Goal: Task Accomplishment & Management: Complete application form

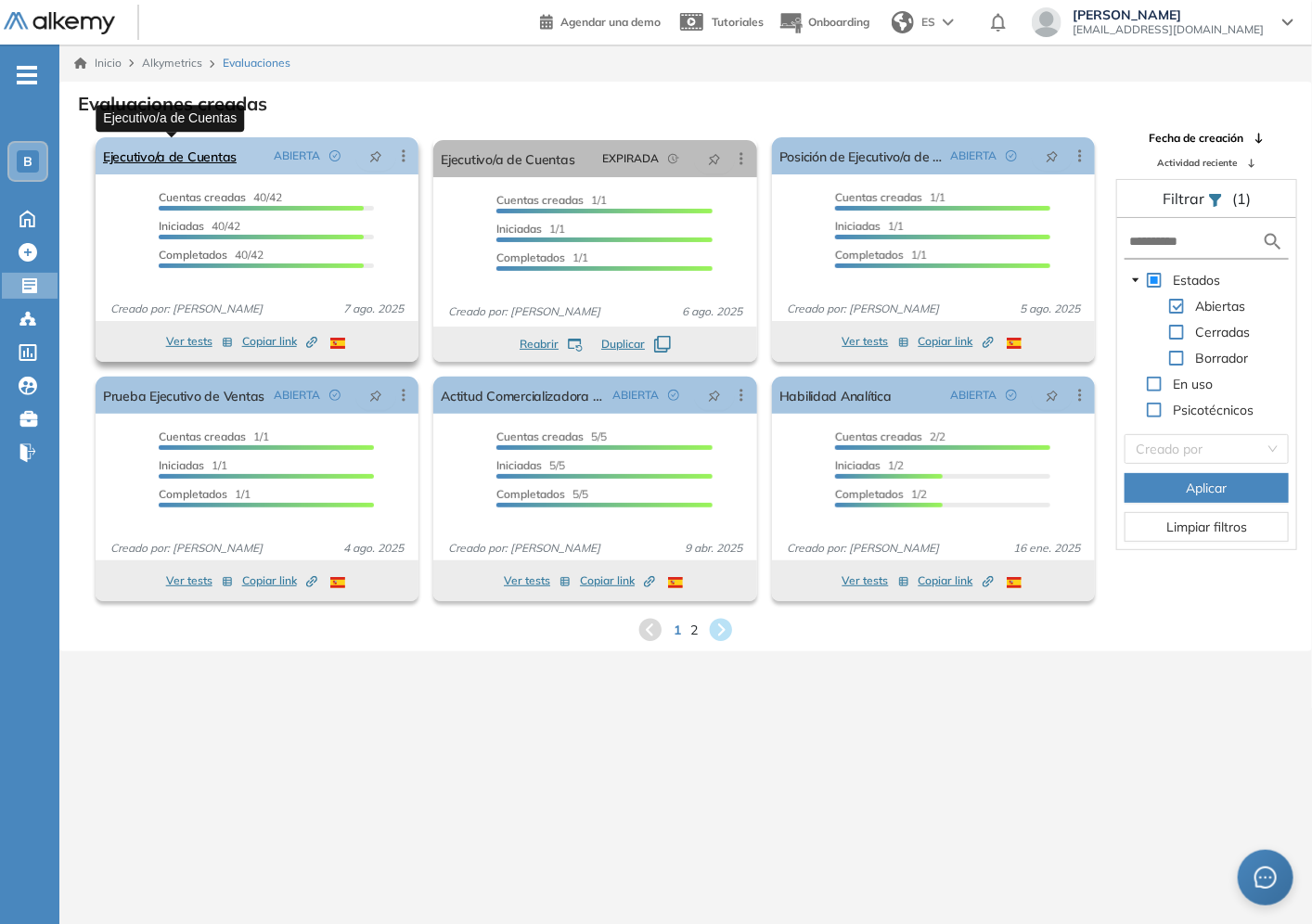
click at [182, 141] on link "Ejecutivo/a de Cuentas" at bounding box center [170, 156] width 134 height 37
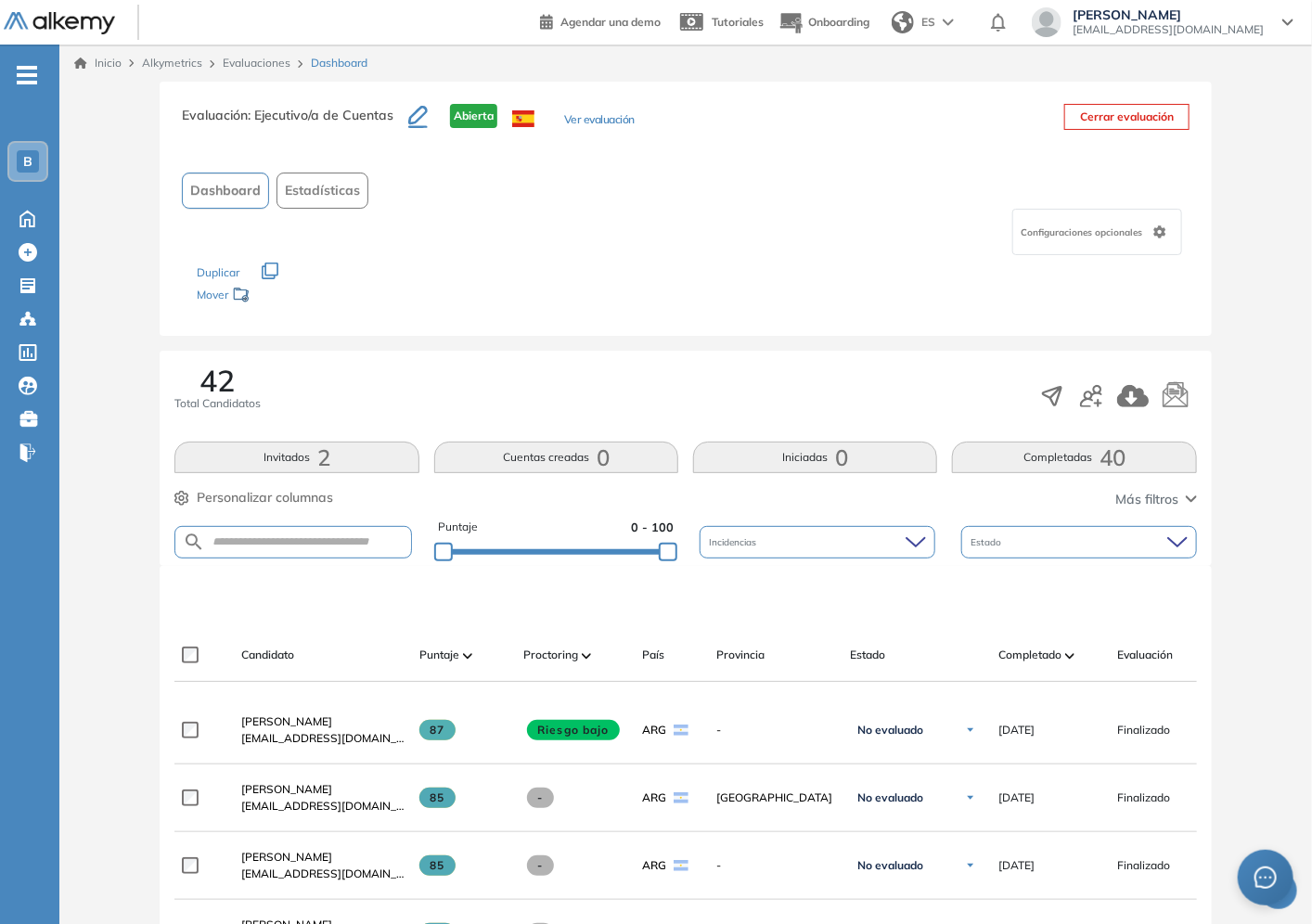
scroll to position [515, 0]
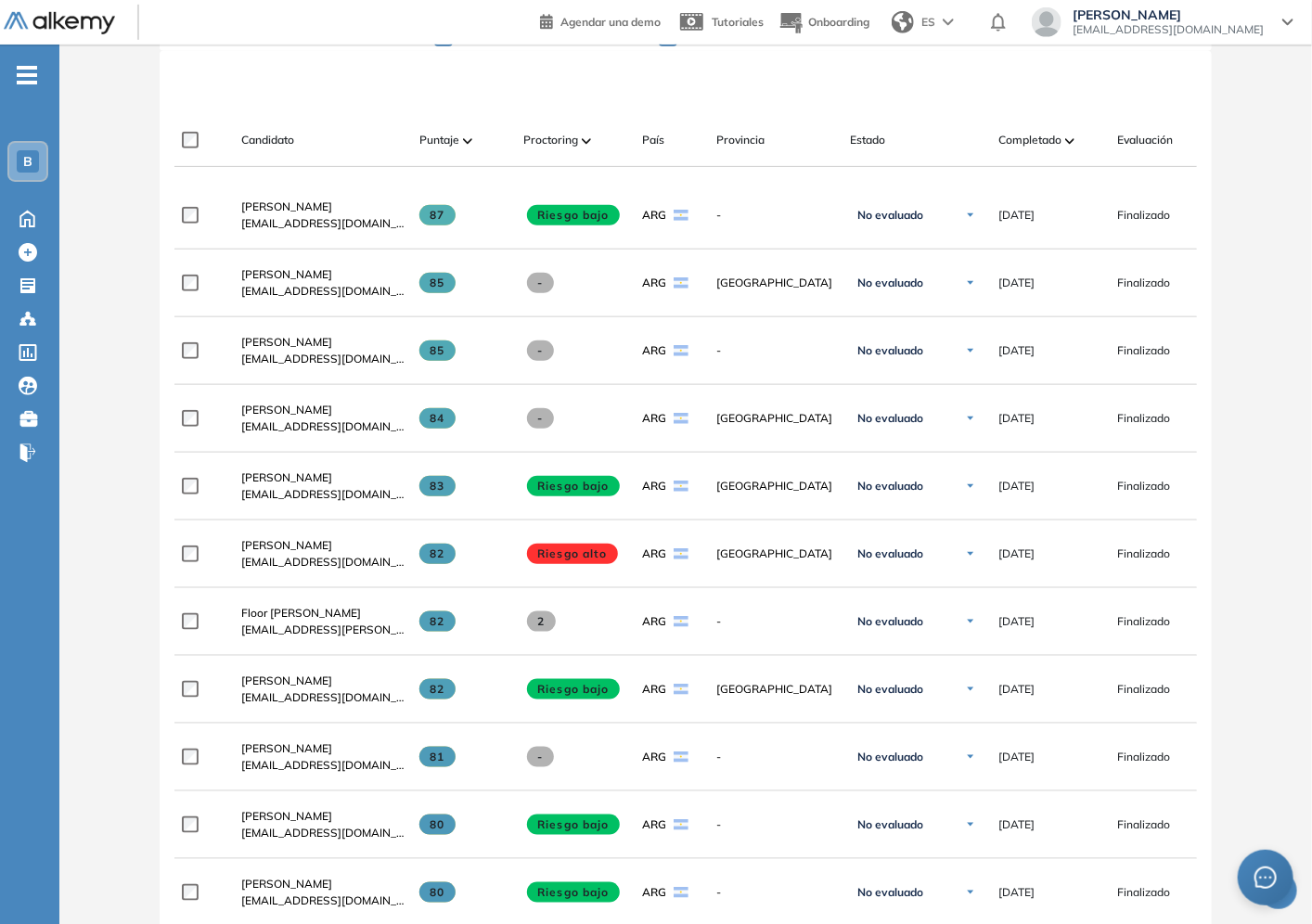
click at [1014, 129] on div "Completado" at bounding box center [1050, 140] width 104 height 22
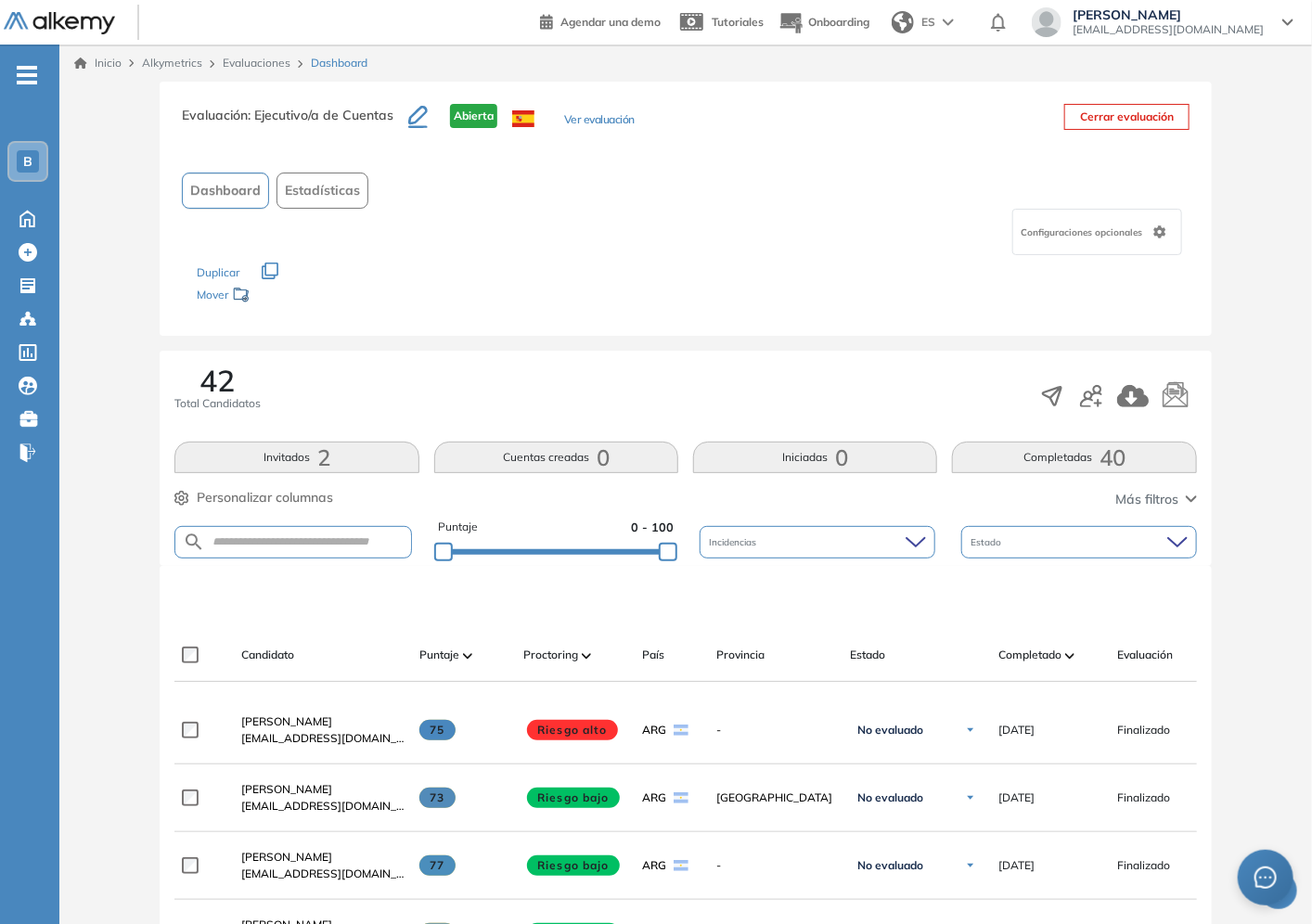
scroll to position [309, 0]
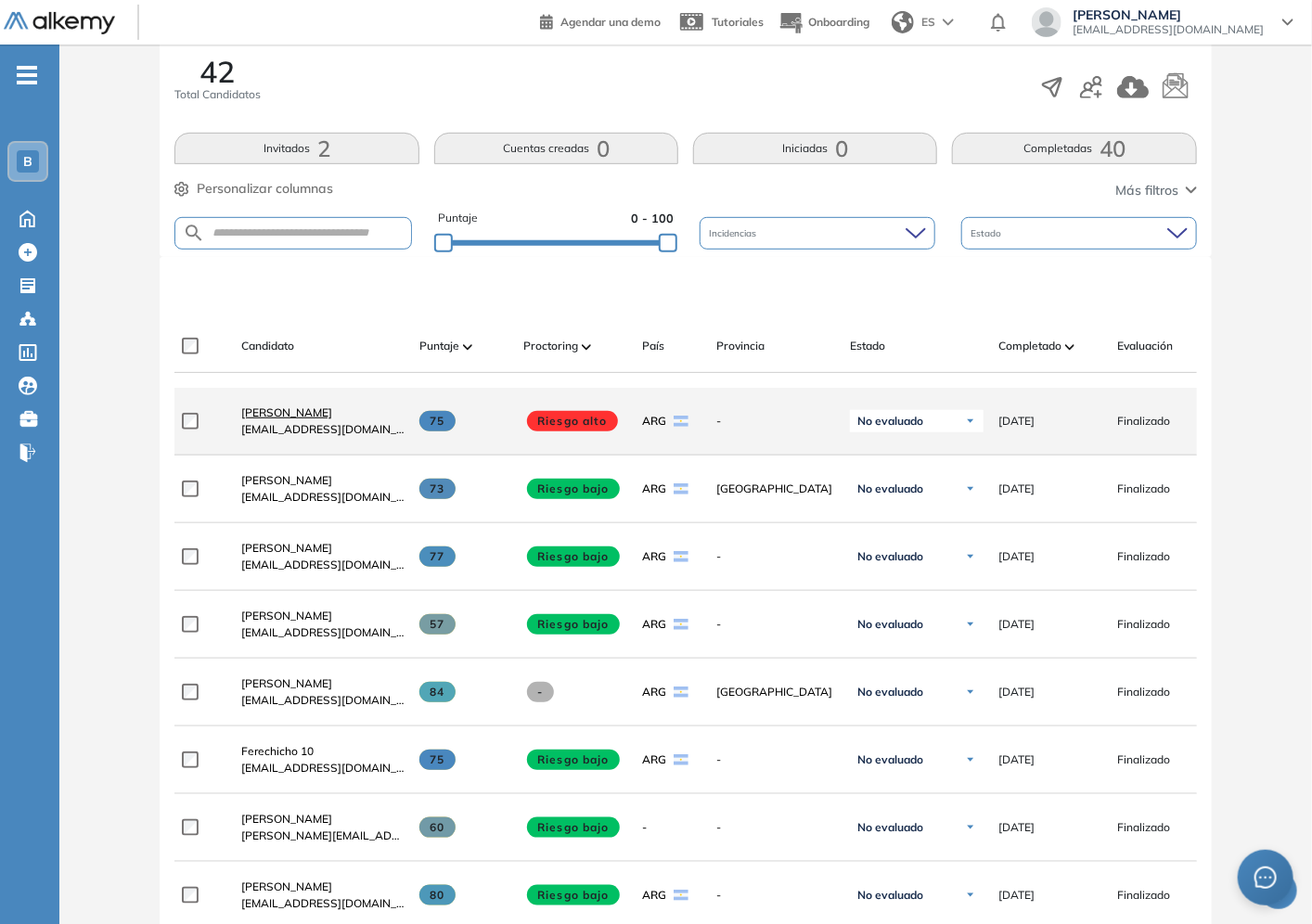
click at [264, 419] on span "[PERSON_NAME]" at bounding box center [287, 412] width 91 height 14
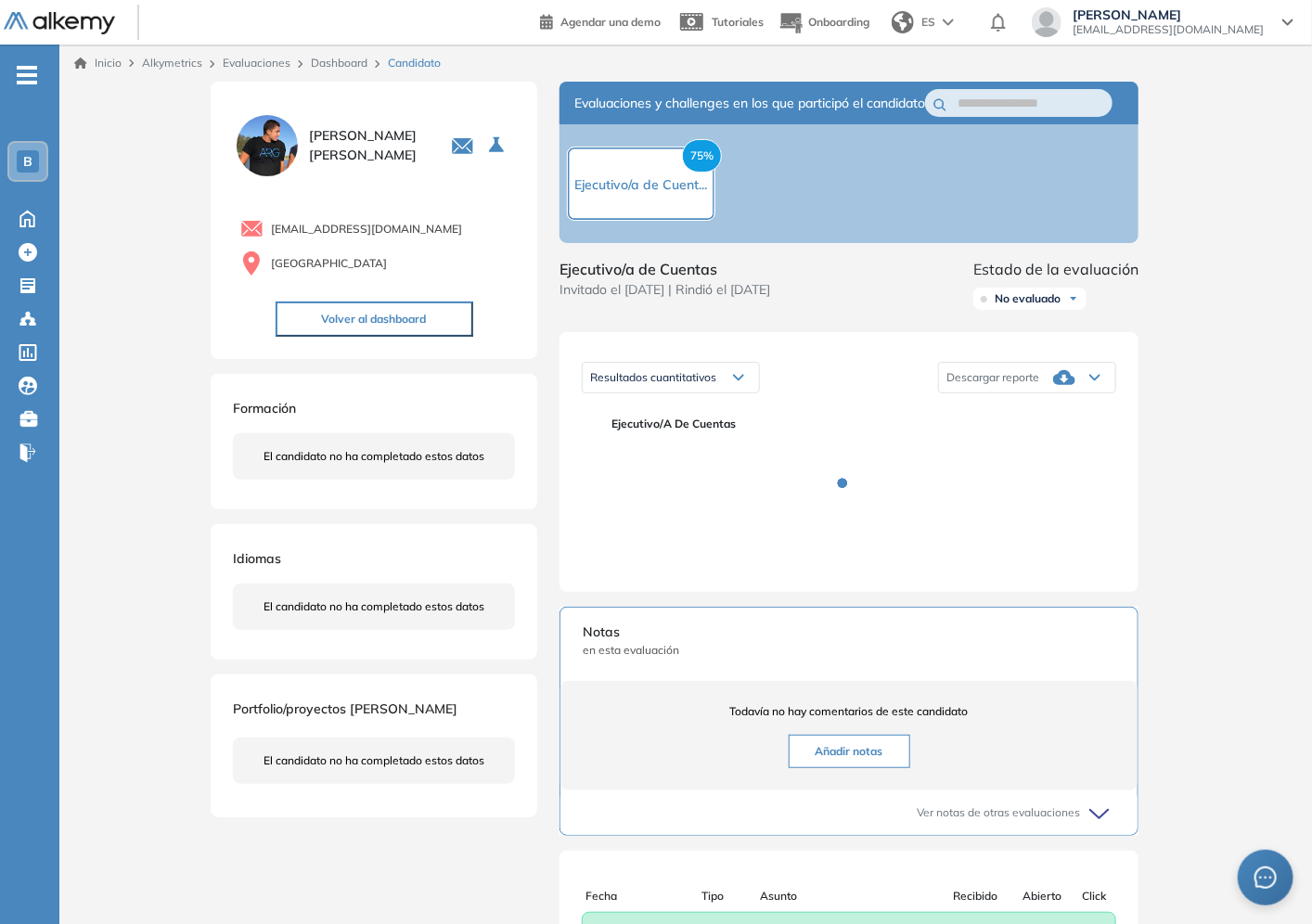
click at [108, 425] on div "Inicio Alkymetrics Evaluaciones Dashboard Candidato Duración : 00:00:00 Cantida…" at bounding box center [685, 588] width 1253 height 1088
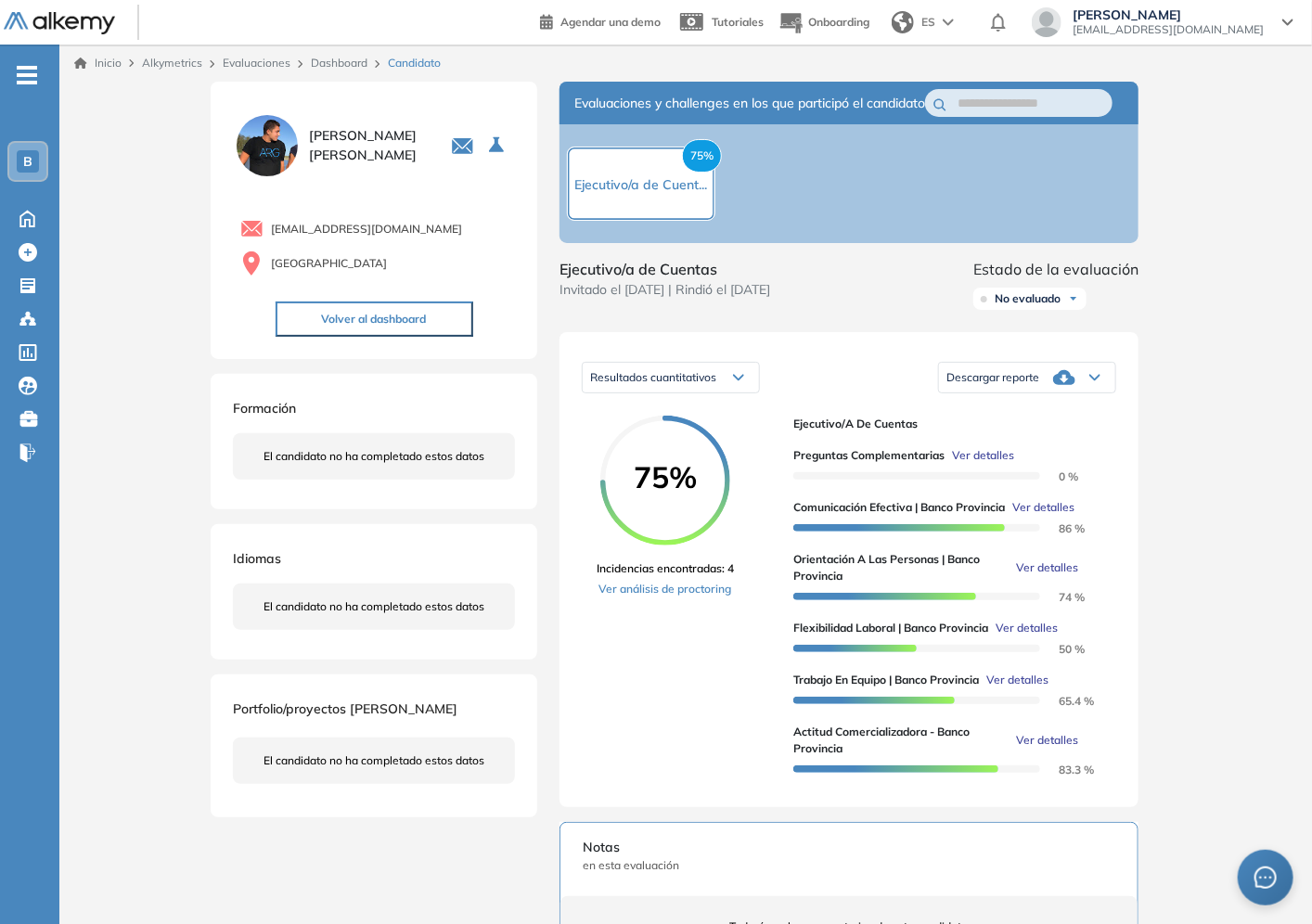
scroll to position [412, 0]
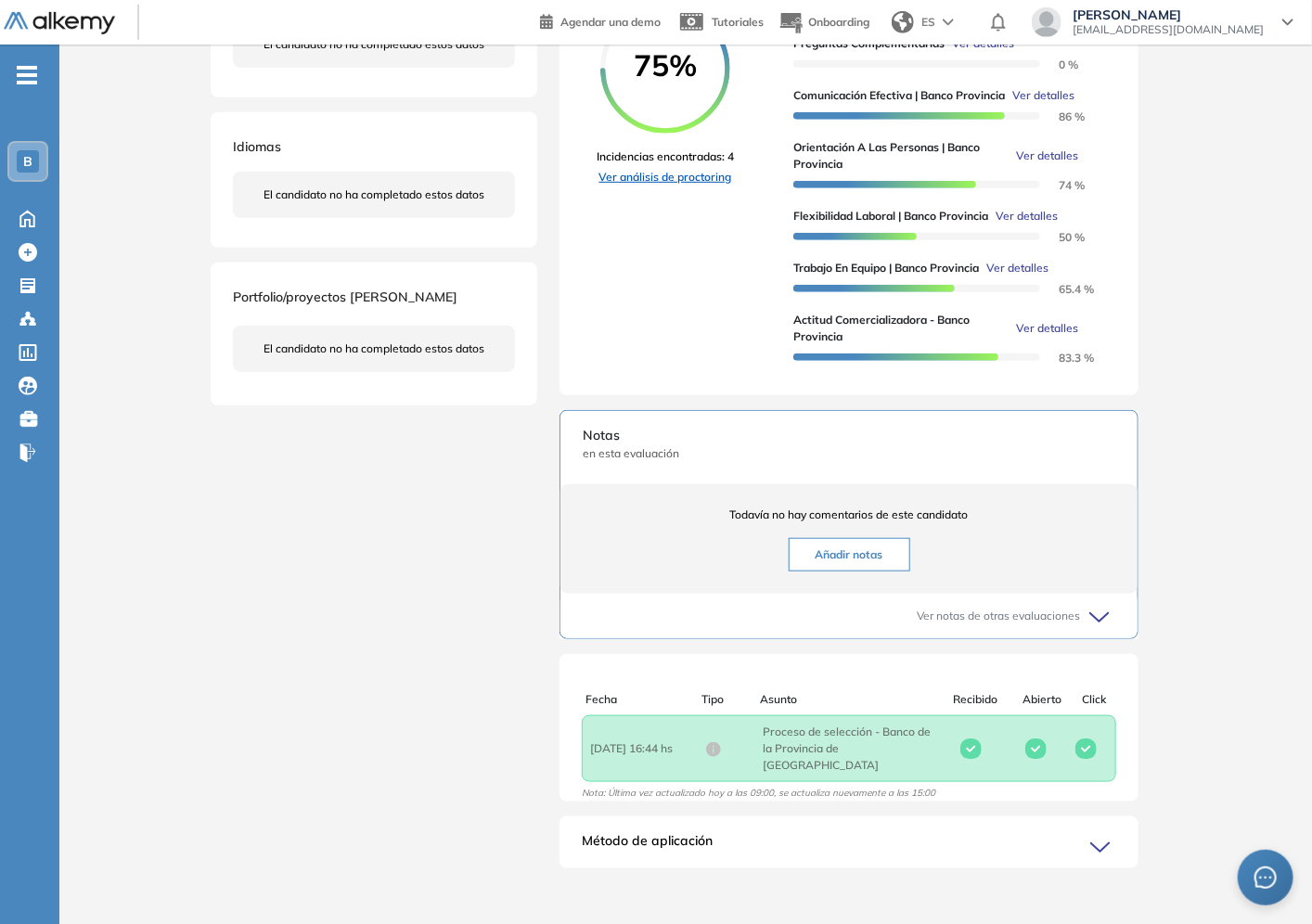
click at [669, 185] on link "Ver análisis de proctoring" at bounding box center [666, 177] width 138 height 16
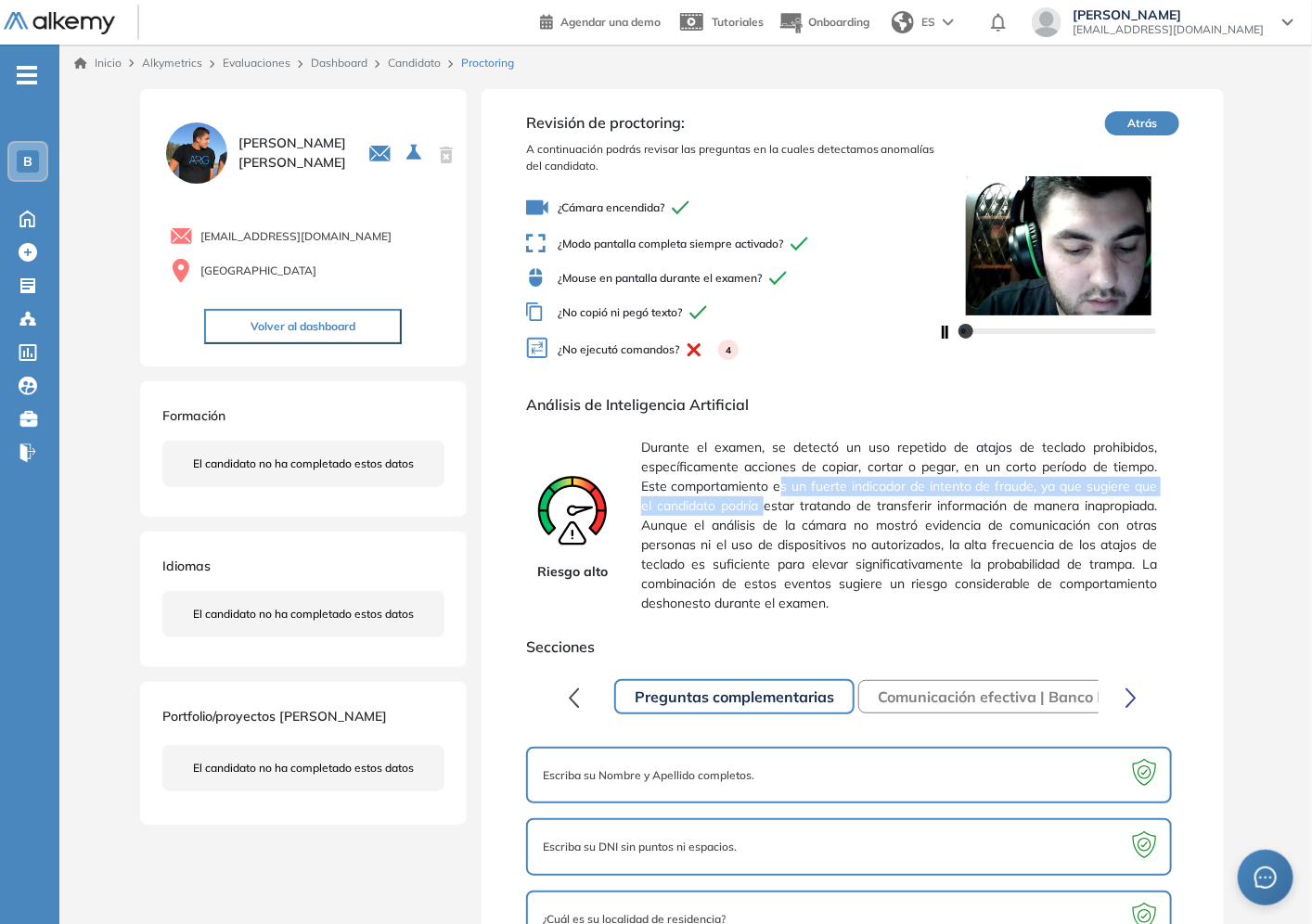
drag, startPoint x: 782, startPoint y: 480, endPoint x: 809, endPoint y: 502, distance: 34.8
click at [809, 502] on span "Durante el examen, se detectó un uso repetido de atajos de teclado prohibidos, …" at bounding box center [900, 526] width 516 height 190
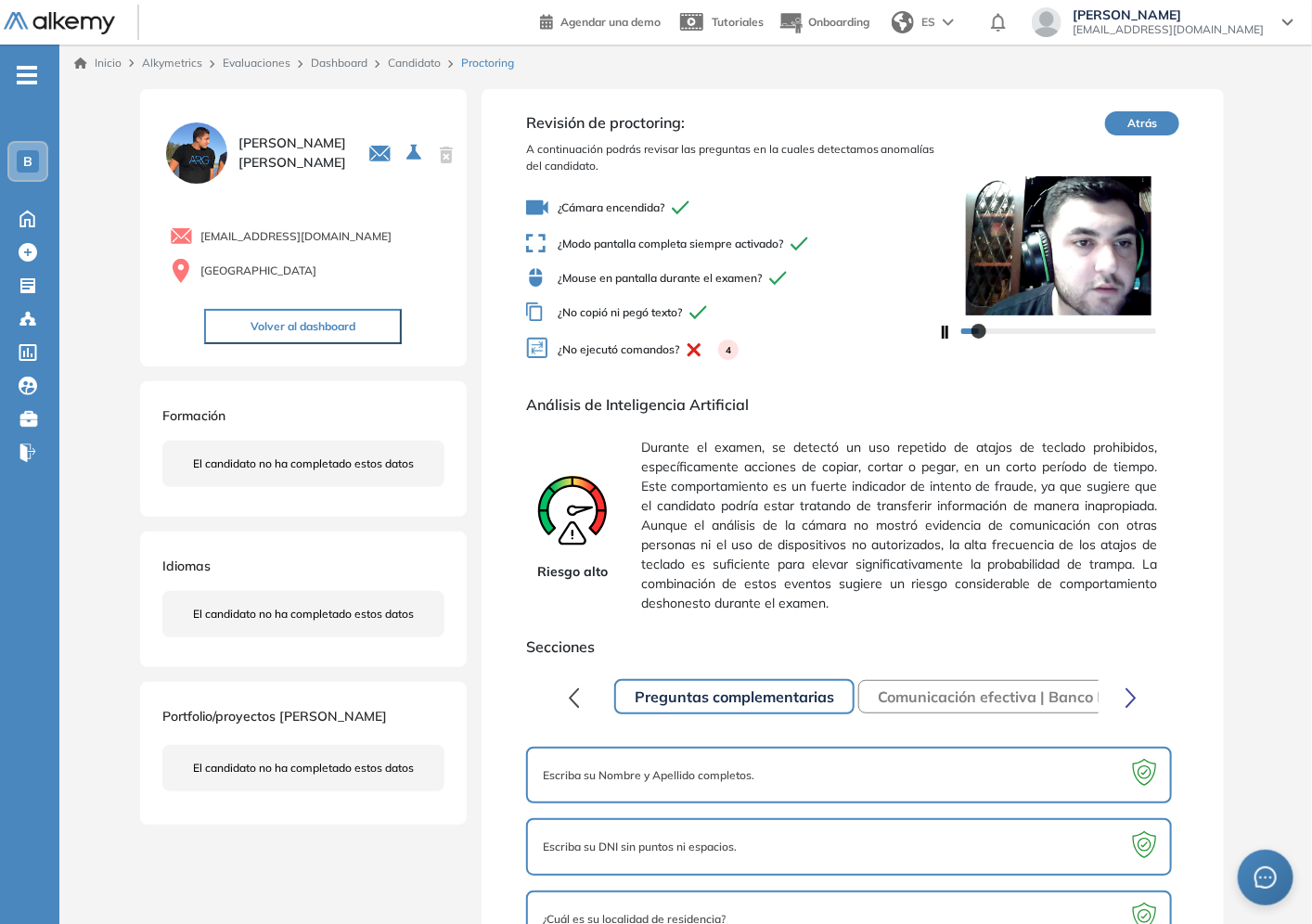
click at [812, 465] on span "Durante el examen, se detectó un uso repetido de atajos de teclado prohibidos, …" at bounding box center [900, 526] width 516 height 190
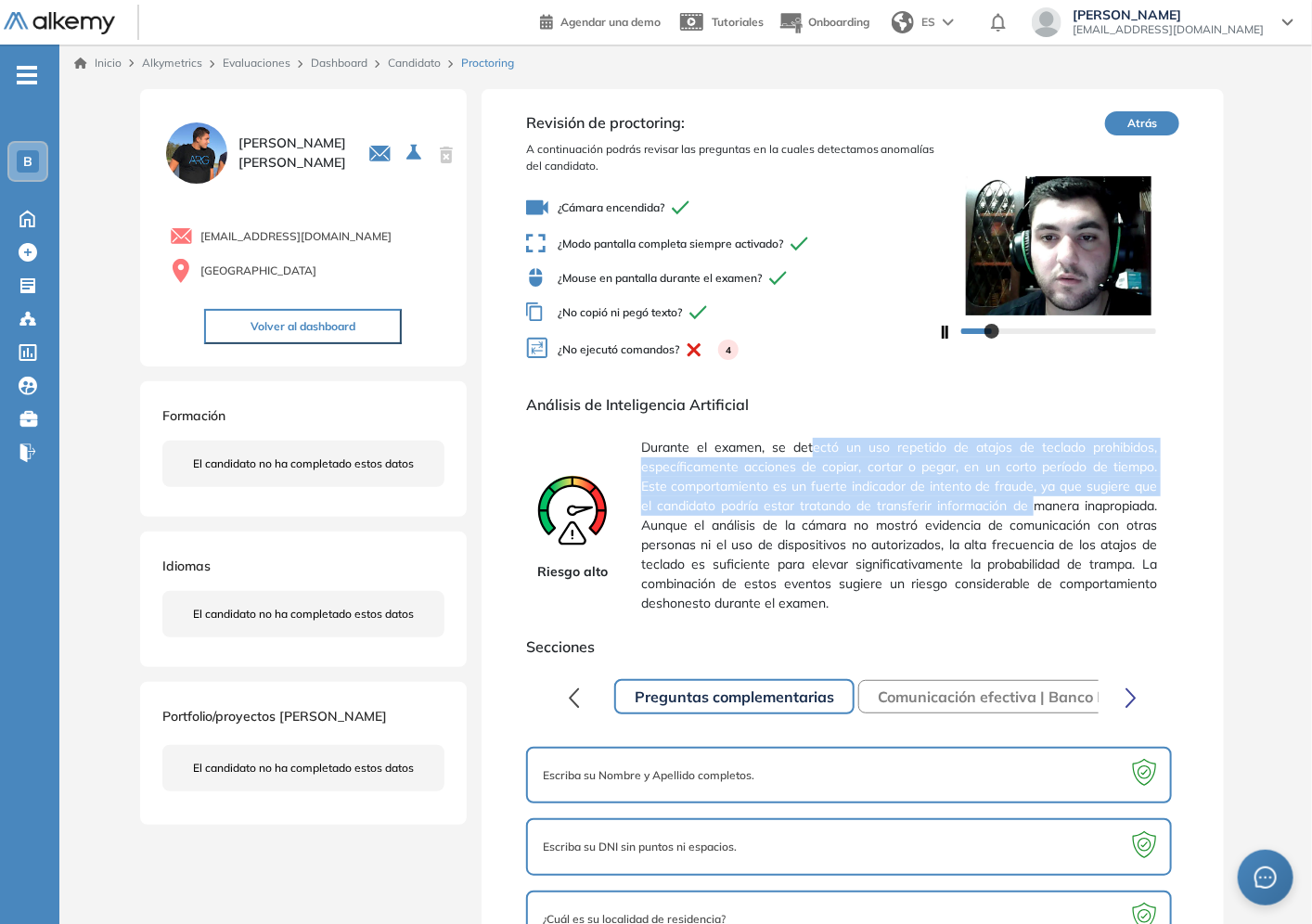
drag, startPoint x: 814, startPoint y: 443, endPoint x: 1113, endPoint y: 506, distance: 305.6
click at [1113, 506] on span "Durante el examen, se detectó un uso repetido de atajos de teclado prohibidos, …" at bounding box center [900, 526] width 516 height 190
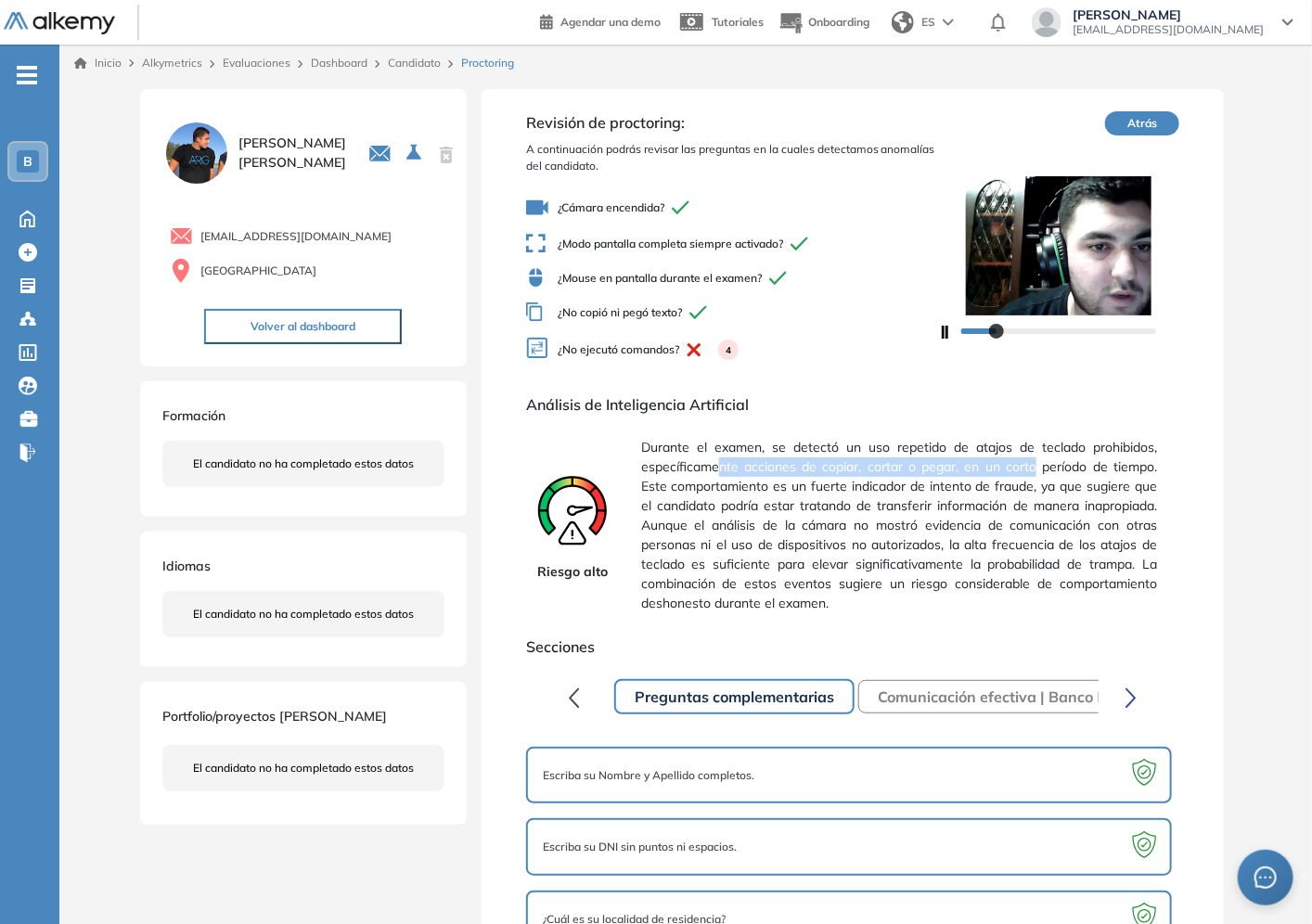
drag, startPoint x: 1036, startPoint y: 470, endPoint x: 716, endPoint y: 471, distance: 320.0
click at [716, 471] on span "Durante el examen, se detectó un uso repetido de atajos de teclado prohibidos, …" at bounding box center [900, 526] width 516 height 190
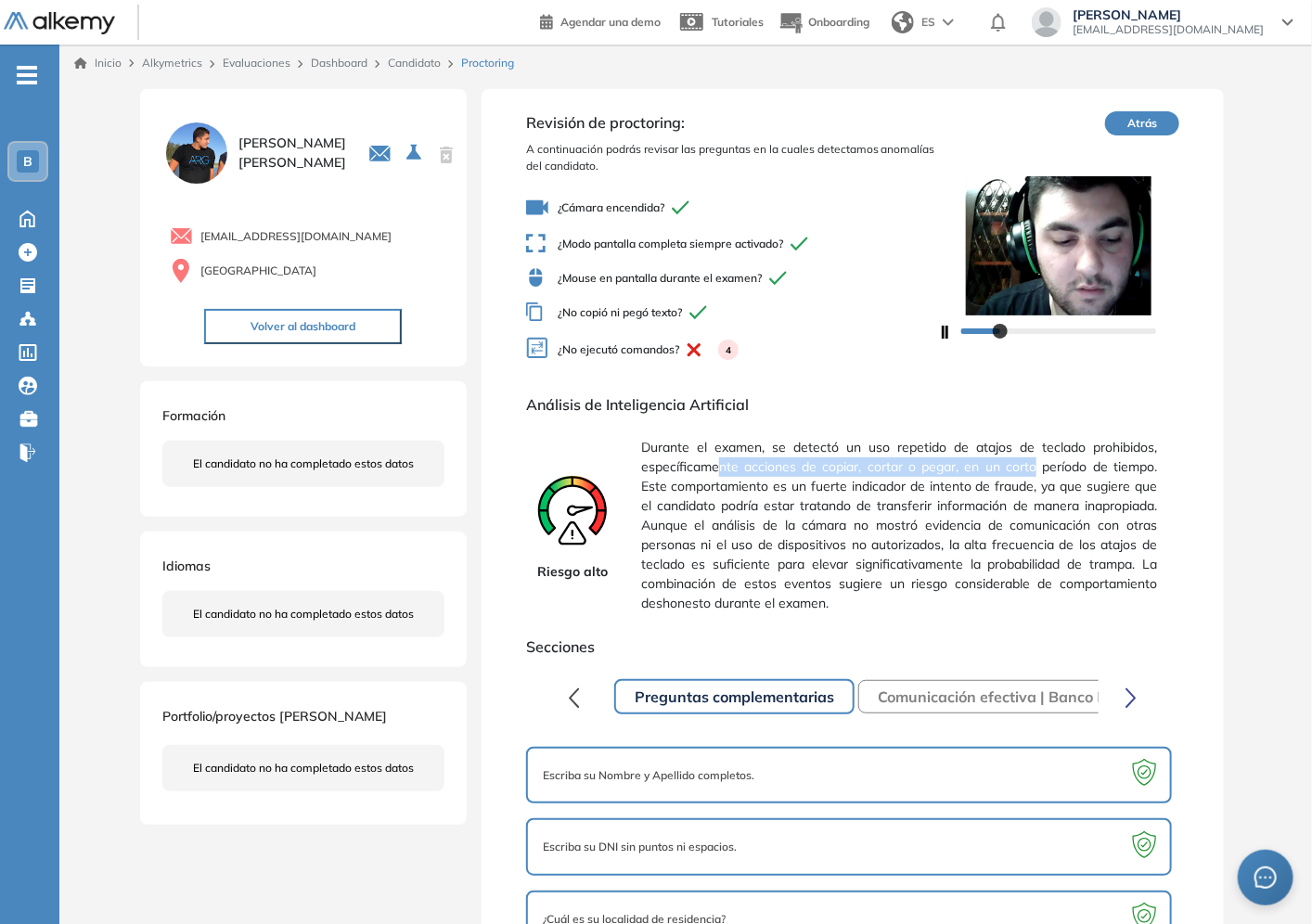
click at [716, 471] on span "Durante el examen, se detectó un uso repetido de atajos de teclado prohibidos, …" at bounding box center [900, 526] width 516 height 190
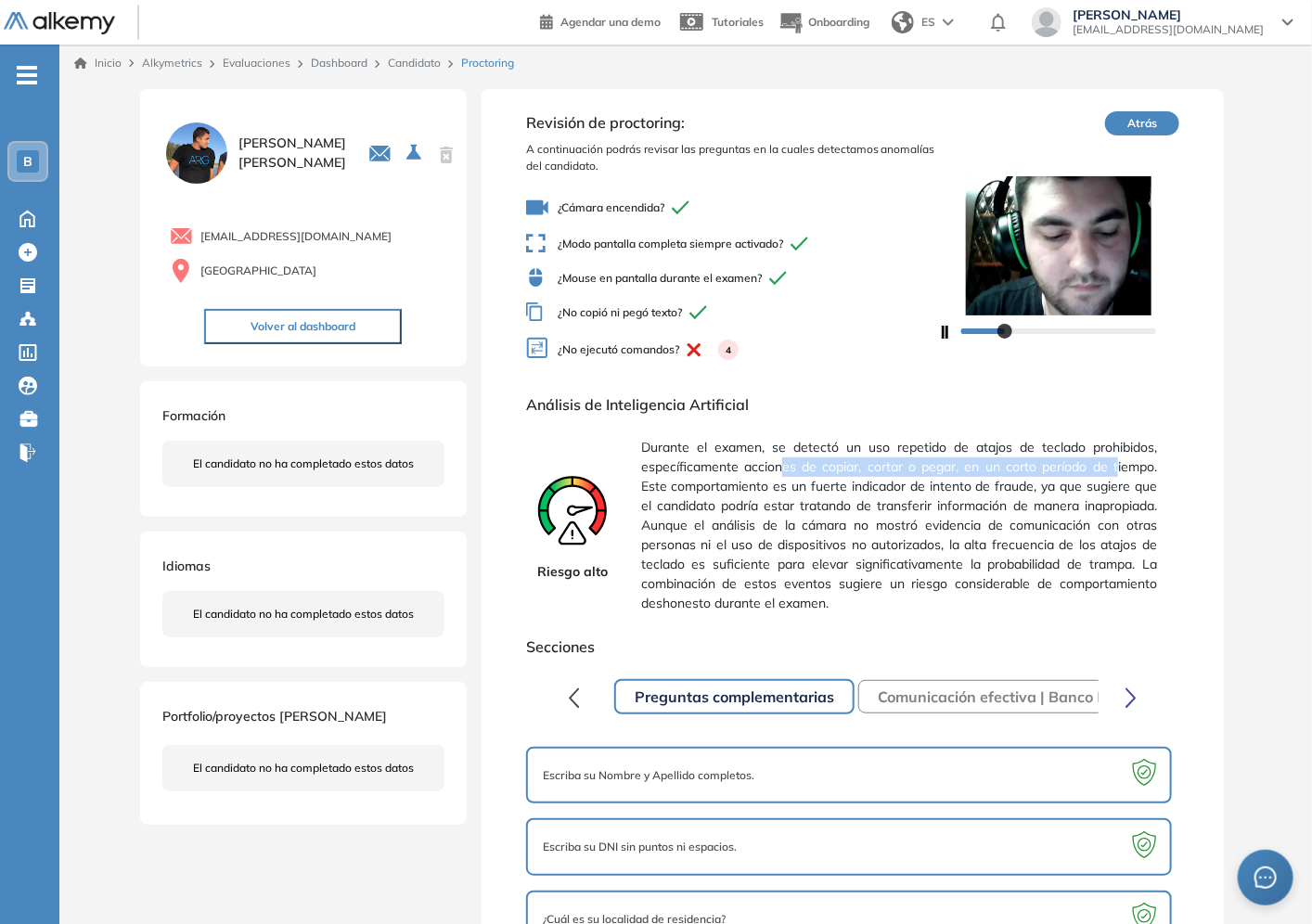
drag, startPoint x: 785, startPoint y: 465, endPoint x: 1116, endPoint y: 467, distance: 331.0
click at [1116, 467] on span "Durante el examen, se detectó un uso repetido de atajos de teclado prohibidos, …" at bounding box center [900, 526] width 516 height 190
click at [1154, 469] on span "Durante el examen, se detectó un uso repetido de atajos de teclado prohibidos, …" at bounding box center [900, 526] width 516 height 190
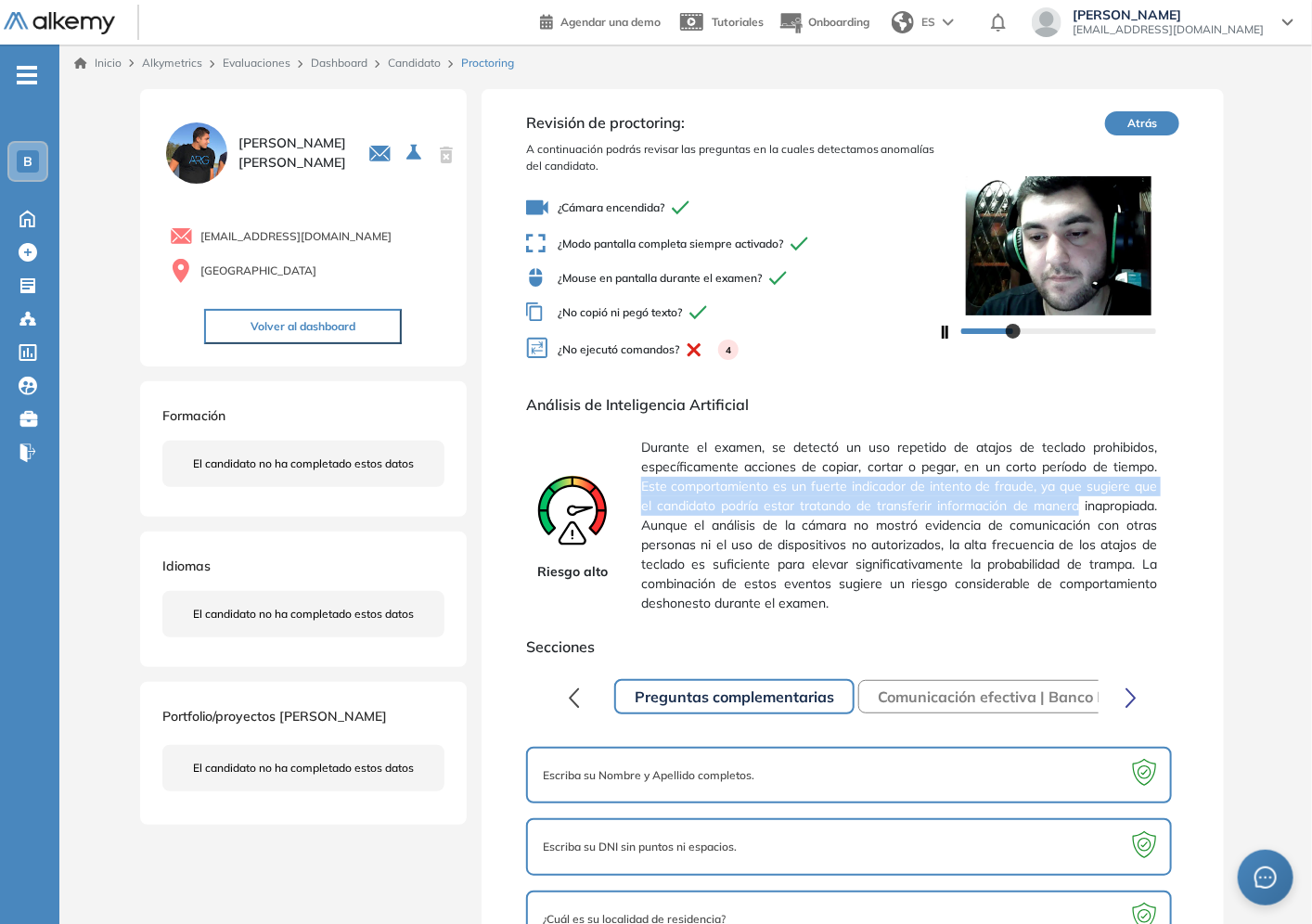
drag, startPoint x: 1162, startPoint y: 469, endPoint x: 1160, endPoint y: 501, distance: 32.1
click at [1160, 501] on div "Riesgo alto Durante el examen, se detectó un uso repetido de atajos de teclado …" at bounding box center [852, 526] width 653 height 190
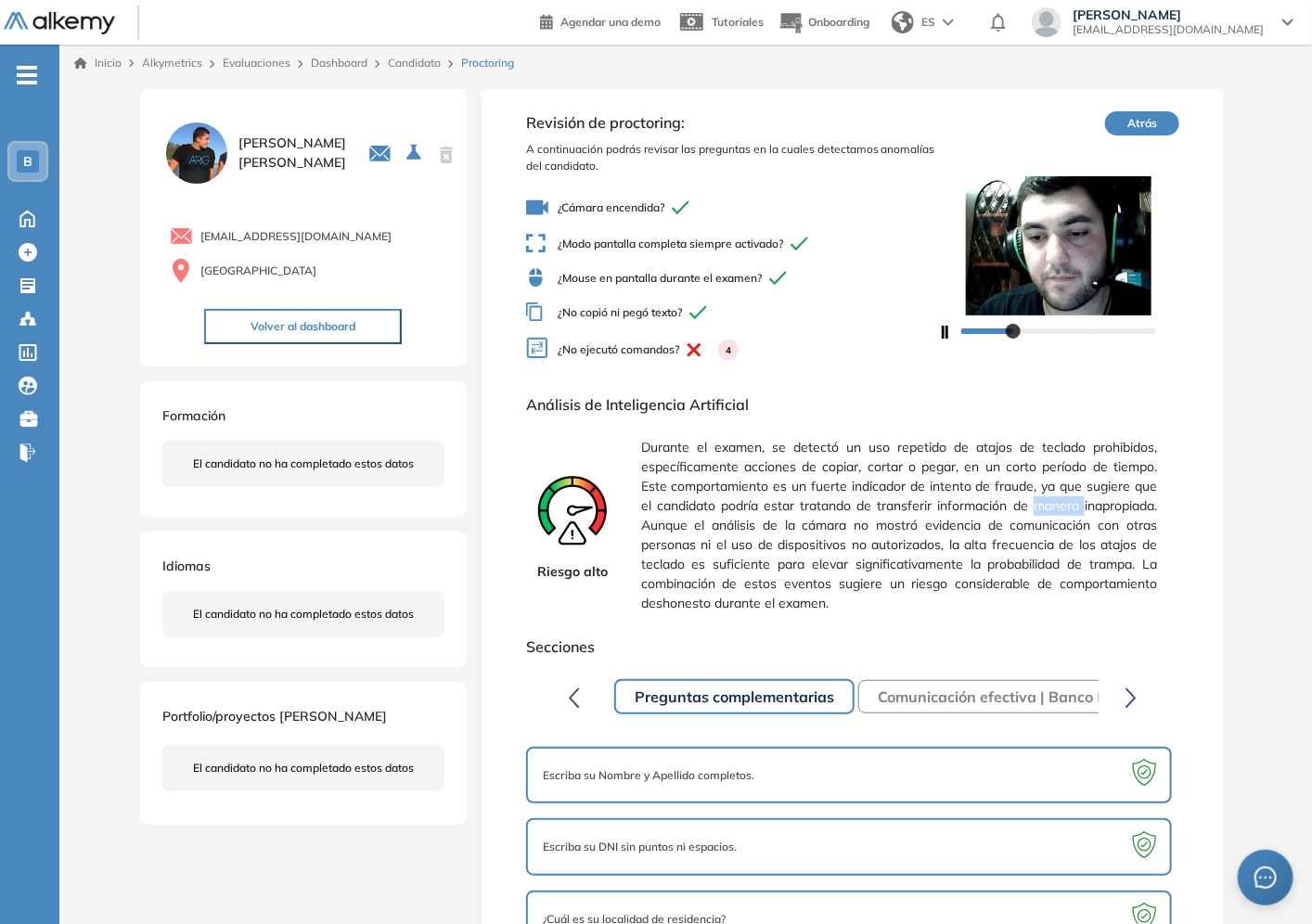
click at [1160, 501] on div "Riesgo alto Durante el examen, se detectó un uso repetido de atajos de teclado …" at bounding box center [852, 526] width 653 height 190
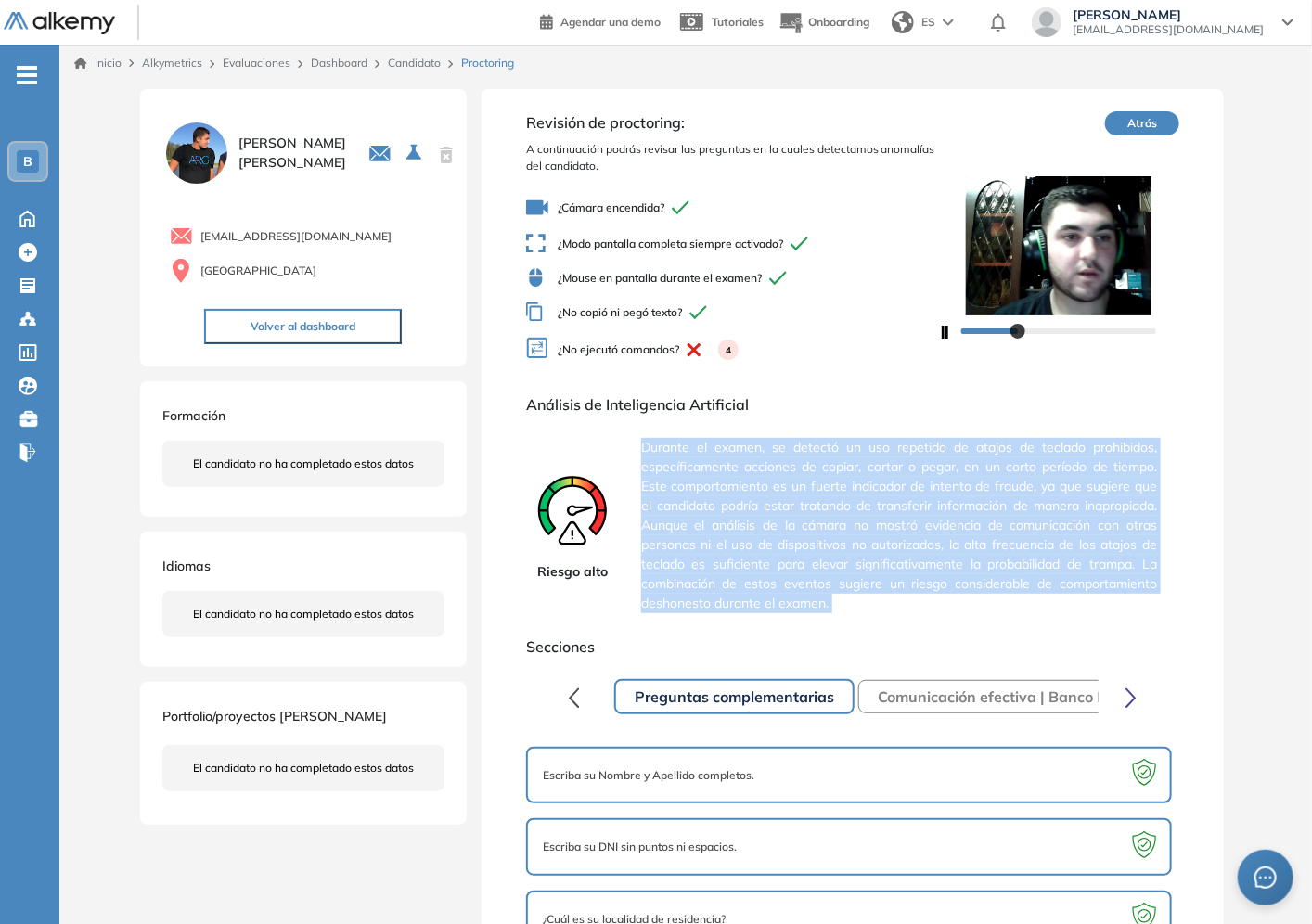
click at [1160, 501] on div "Riesgo alto Durante el examen, se detectó un uso repetido de atajos de teclado …" at bounding box center [852, 526] width 653 height 190
click at [1118, 483] on span "Durante el examen, se detectó un uso repetido de atajos de teclado prohibidos, …" at bounding box center [900, 526] width 516 height 190
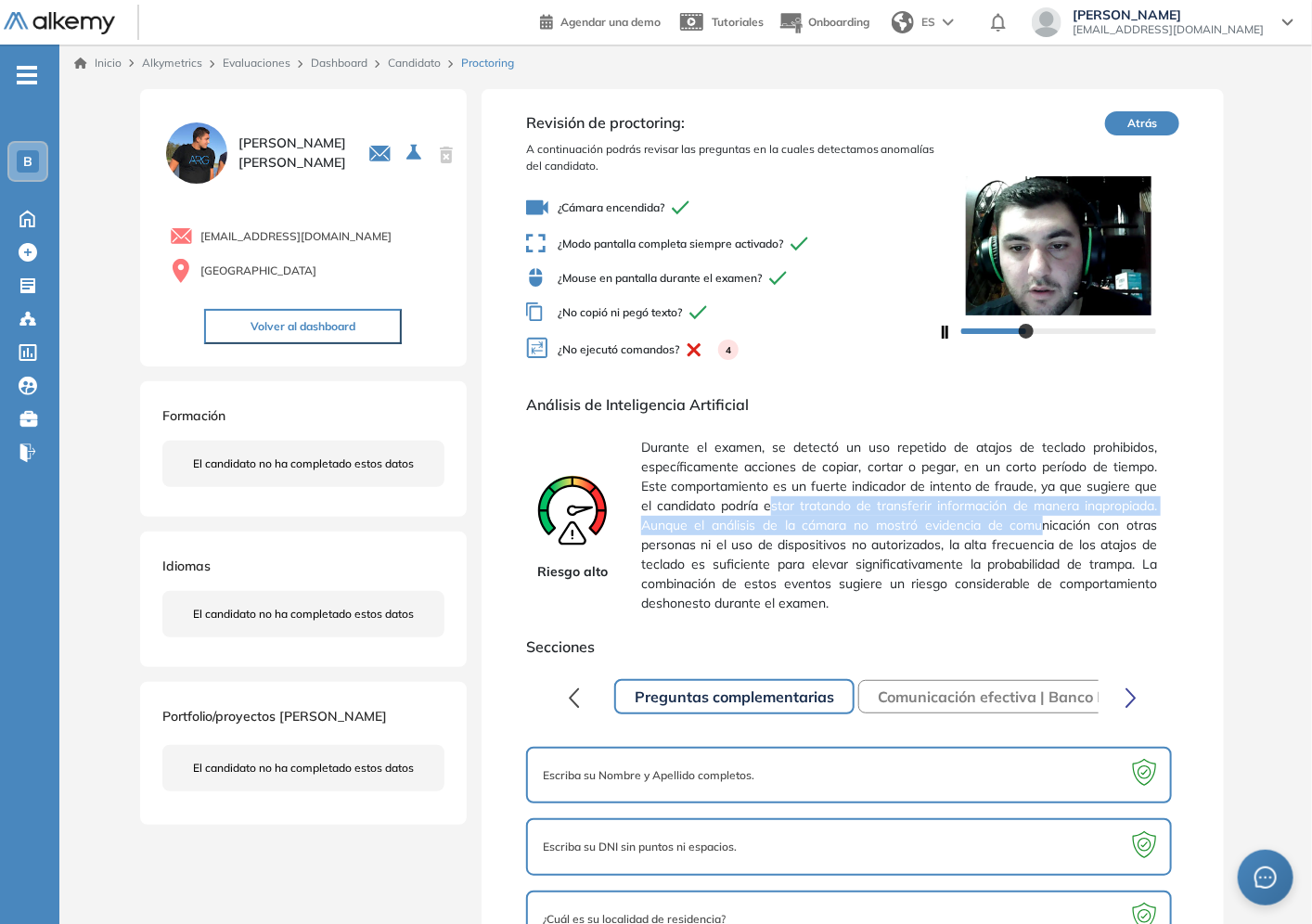
drag, startPoint x: 820, startPoint y: 512, endPoint x: 1106, endPoint y: 522, distance: 286.2
click at [1106, 522] on span "Durante el examen, se detectó un uso repetido de atajos de teclado prohibidos, …" at bounding box center [900, 526] width 516 height 190
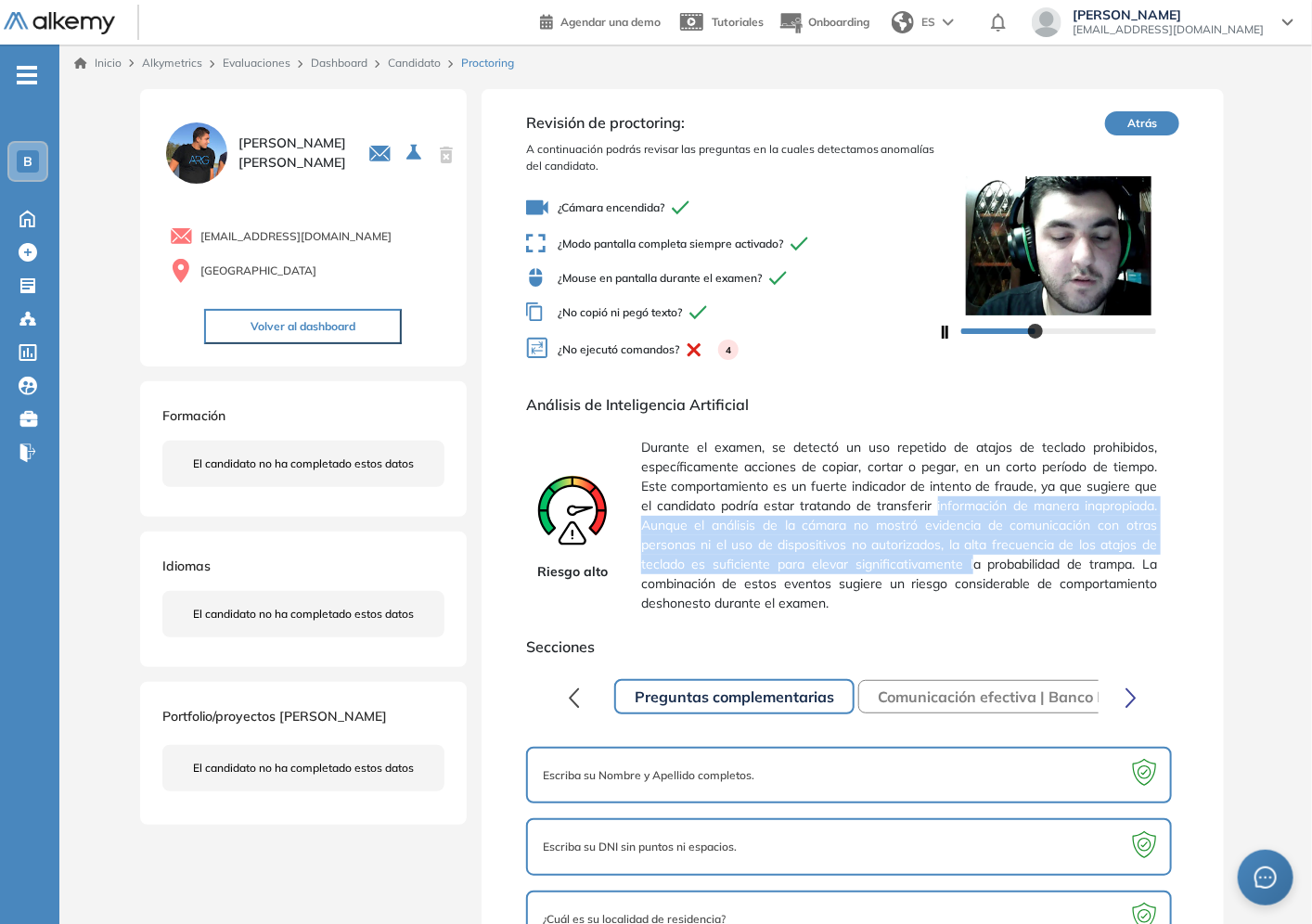
drag, startPoint x: 1004, startPoint y: 503, endPoint x: 1045, endPoint y: 569, distance: 77.7
click at [1045, 569] on span "Durante el examen, se detectó un uso repetido de atajos de teclado prohibidos, …" at bounding box center [900, 526] width 516 height 190
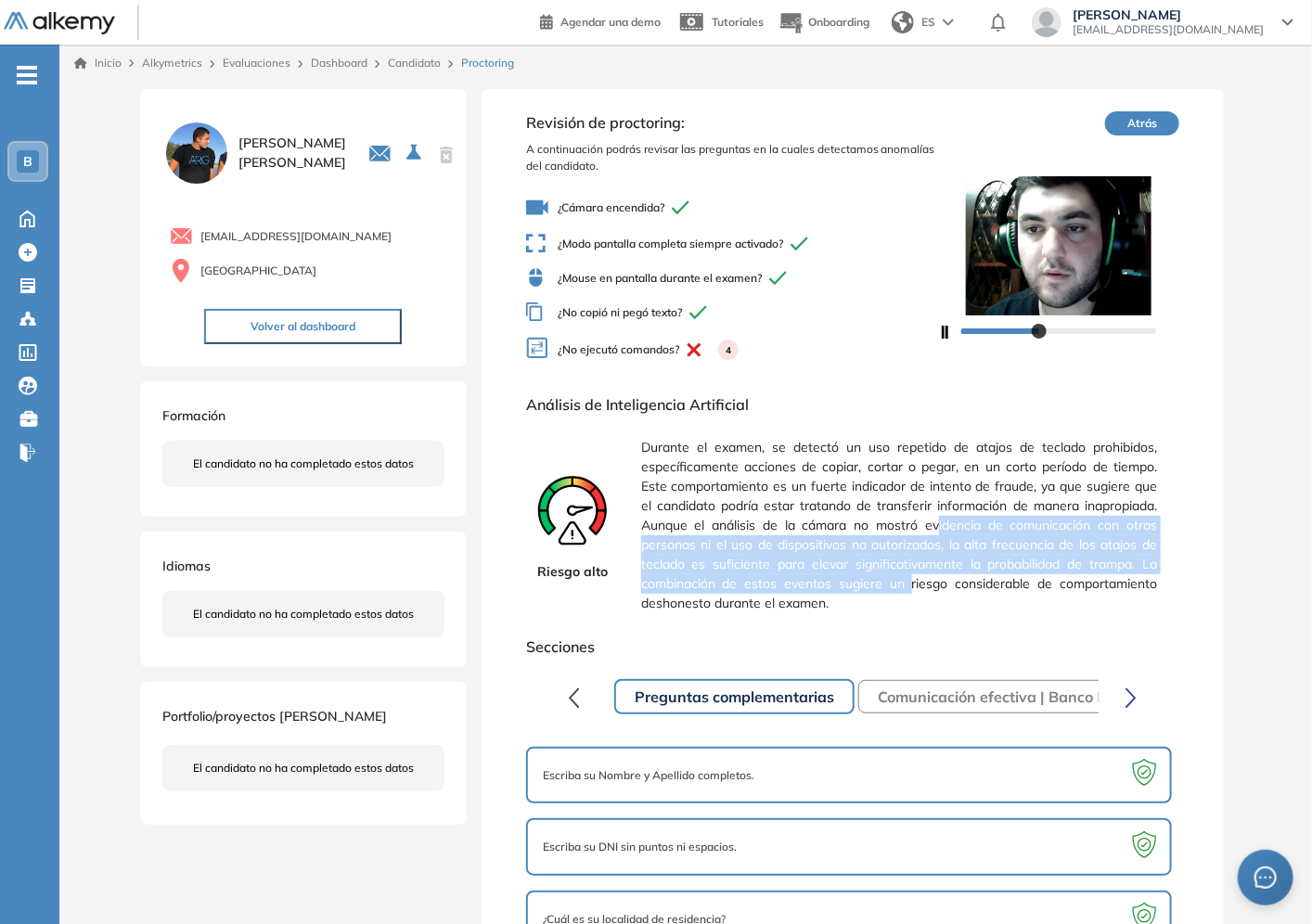
drag, startPoint x: 1006, startPoint y: 585, endPoint x: 1006, endPoint y: 526, distance: 59.0
click at [1006, 526] on span "Durante el examen, se detectó un uso repetido de atajos de teclado prohibidos, …" at bounding box center [900, 526] width 516 height 190
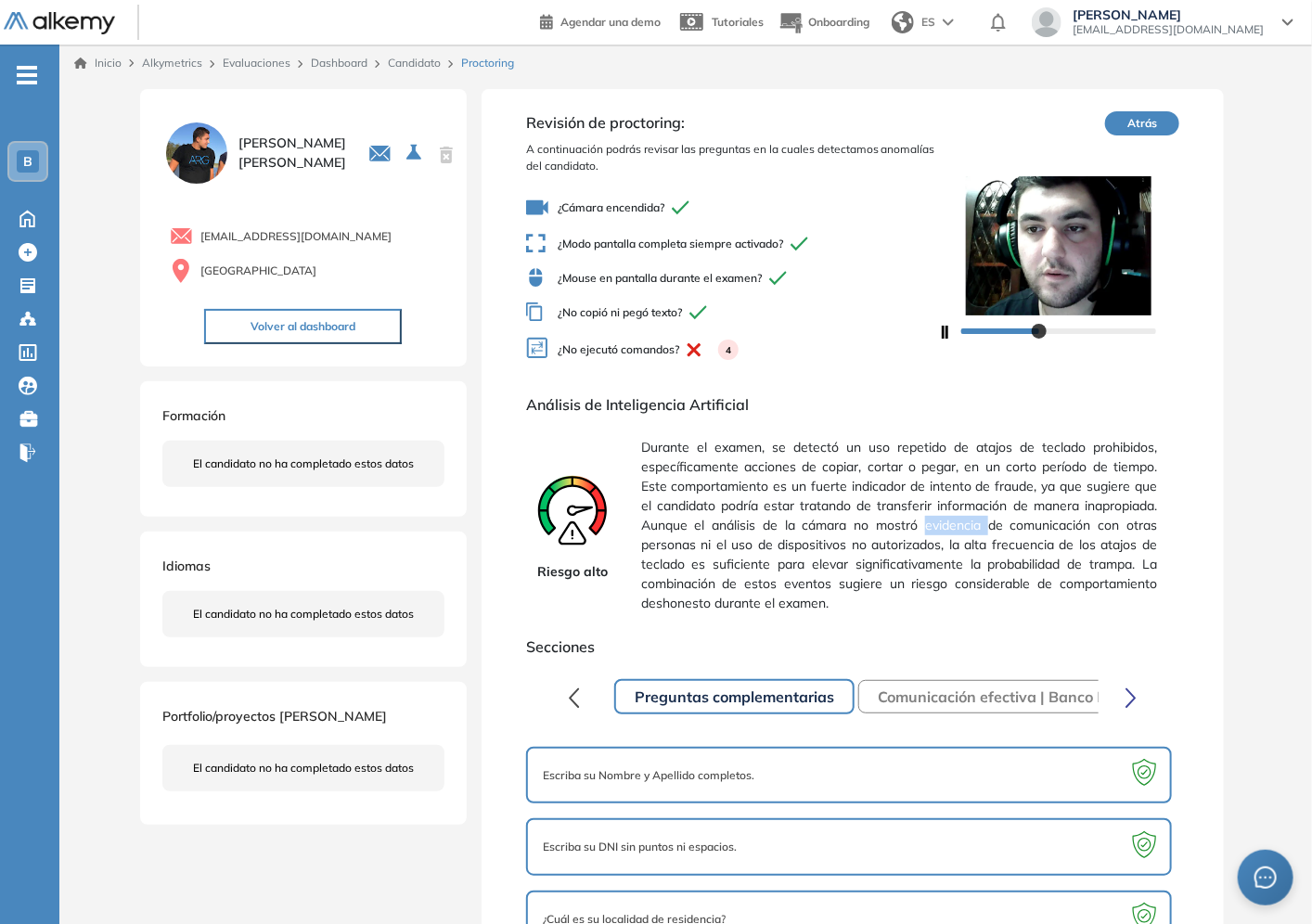
click at [1006, 526] on span "Durante el examen, se detectó un uso repetido de atajos de teclado prohibidos, …" at bounding box center [900, 526] width 516 height 190
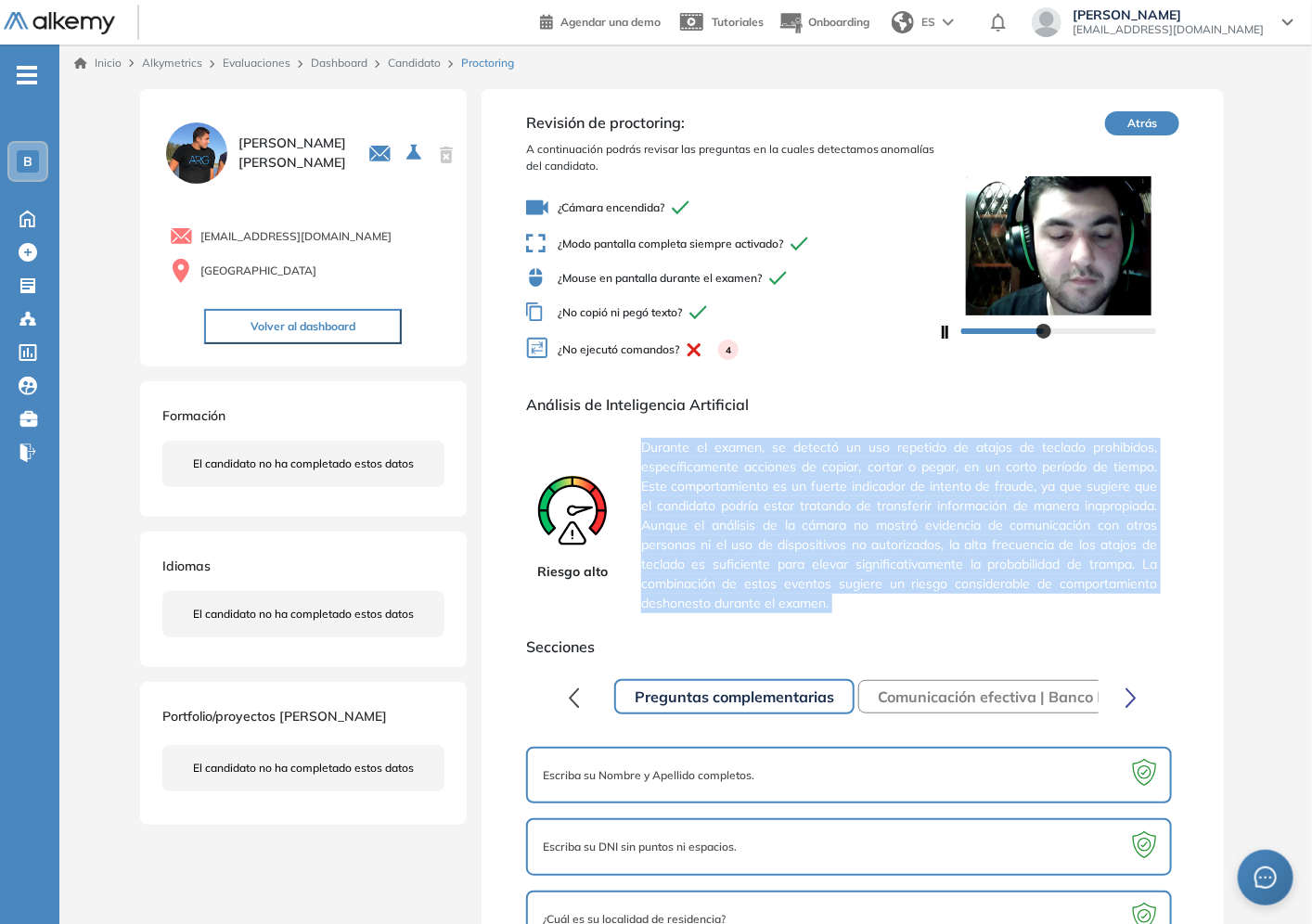
click at [1006, 526] on span "Durante el examen, se detectó un uso repetido de atajos de teclado prohibidos, …" at bounding box center [900, 526] width 516 height 190
click at [1004, 544] on span "Durante el examen, se detectó un uso repetido de atajos de teclado prohibidos, …" at bounding box center [900, 526] width 516 height 190
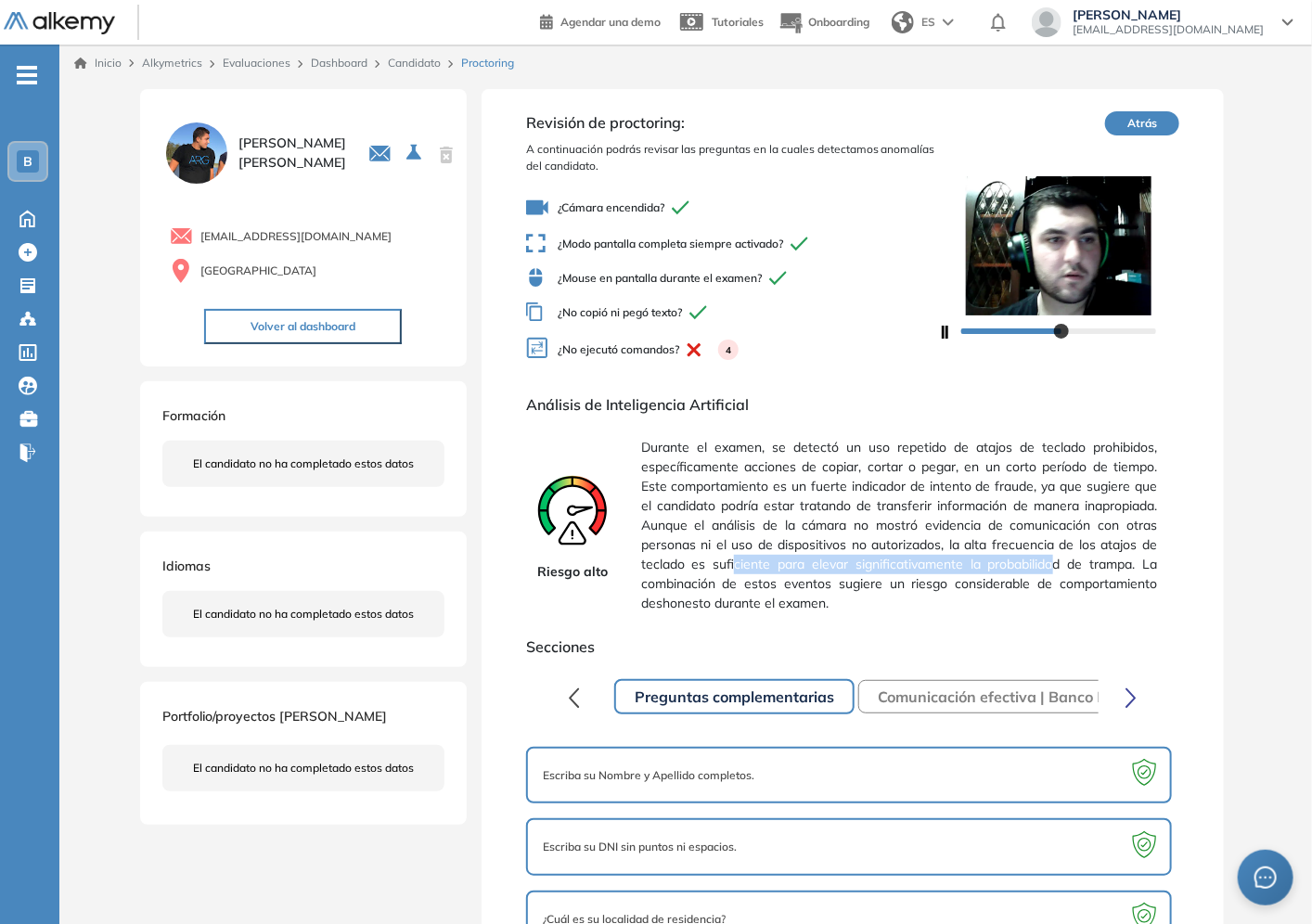
drag, startPoint x: 1026, startPoint y: 559, endPoint x: 1130, endPoint y: 560, distance: 104.0
click at [1130, 560] on span "Durante el examen, se detectó un uso repetido de atajos de teclado prohibidos, …" at bounding box center [900, 526] width 516 height 190
click at [419, 61] on link "Candidato" at bounding box center [414, 62] width 52 height 14
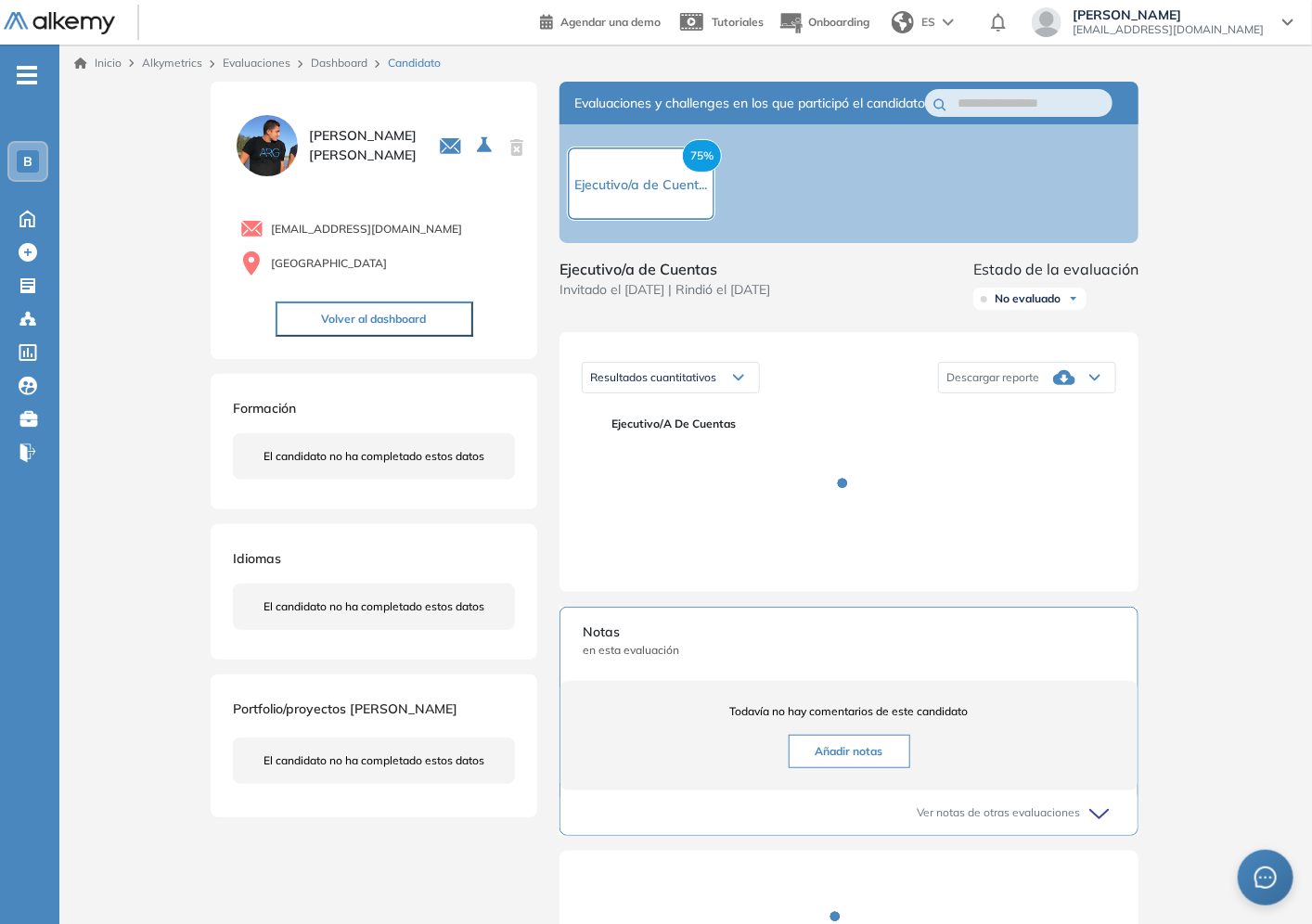
click at [338, 51] on div "Inicio Alkymetrics Evaluaciones Dashboard Candidato" at bounding box center [685, 63] width 1253 height 37
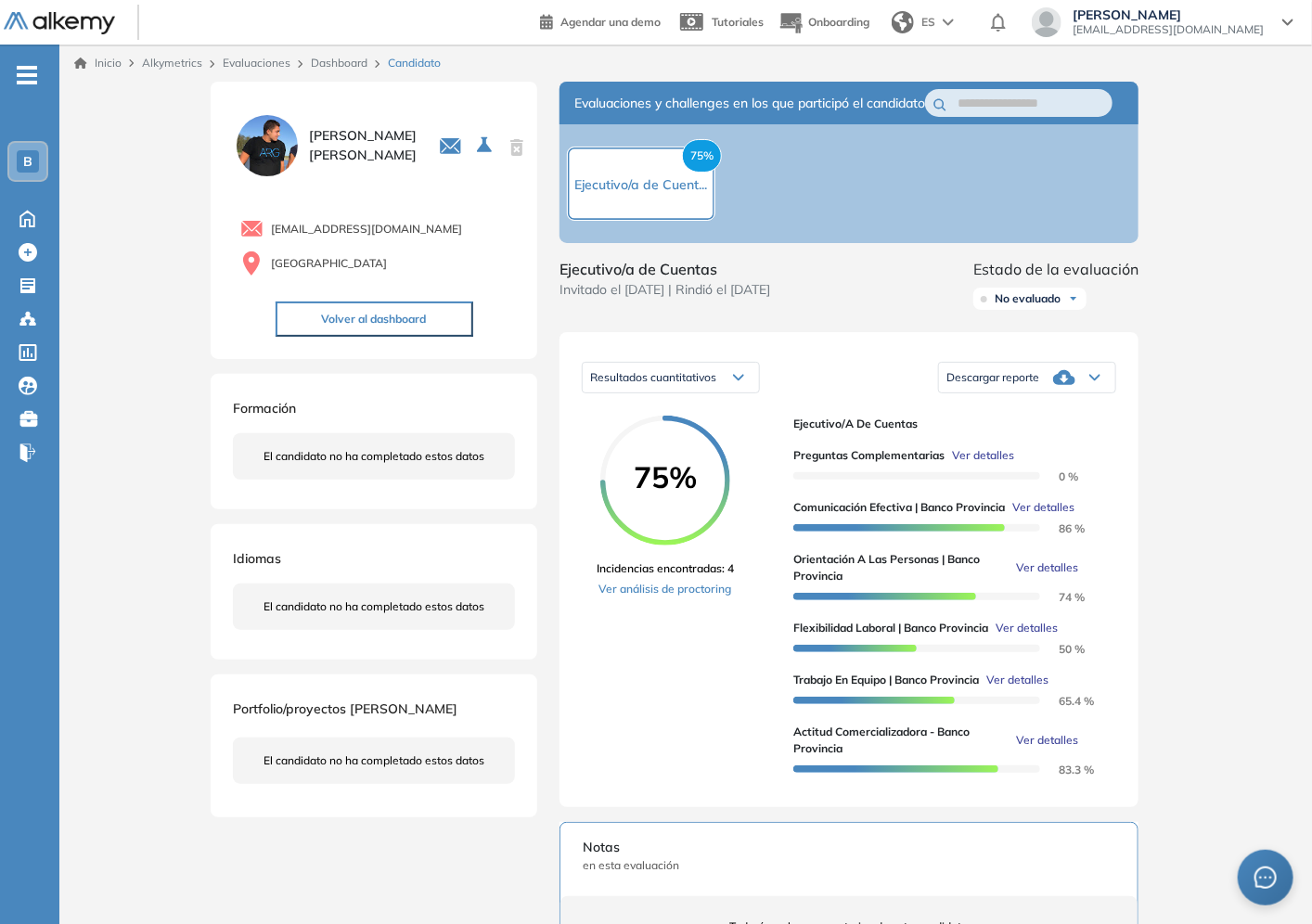
click at [359, 62] on link "Dashboard" at bounding box center [339, 62] width 56 height 14
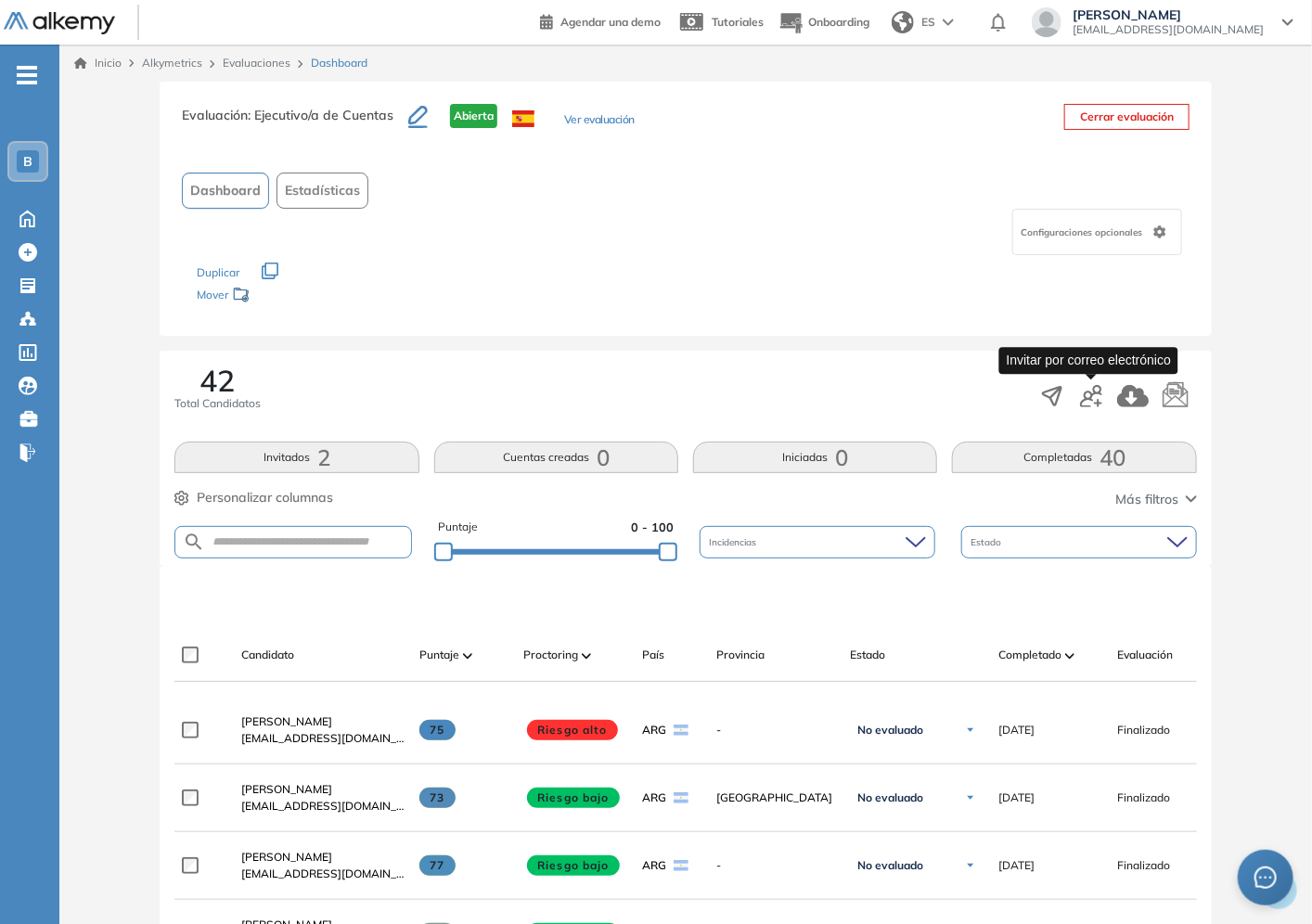
click at [1092, 397] on icon "button" at bounding box center [1091, 396] width 22 height 22
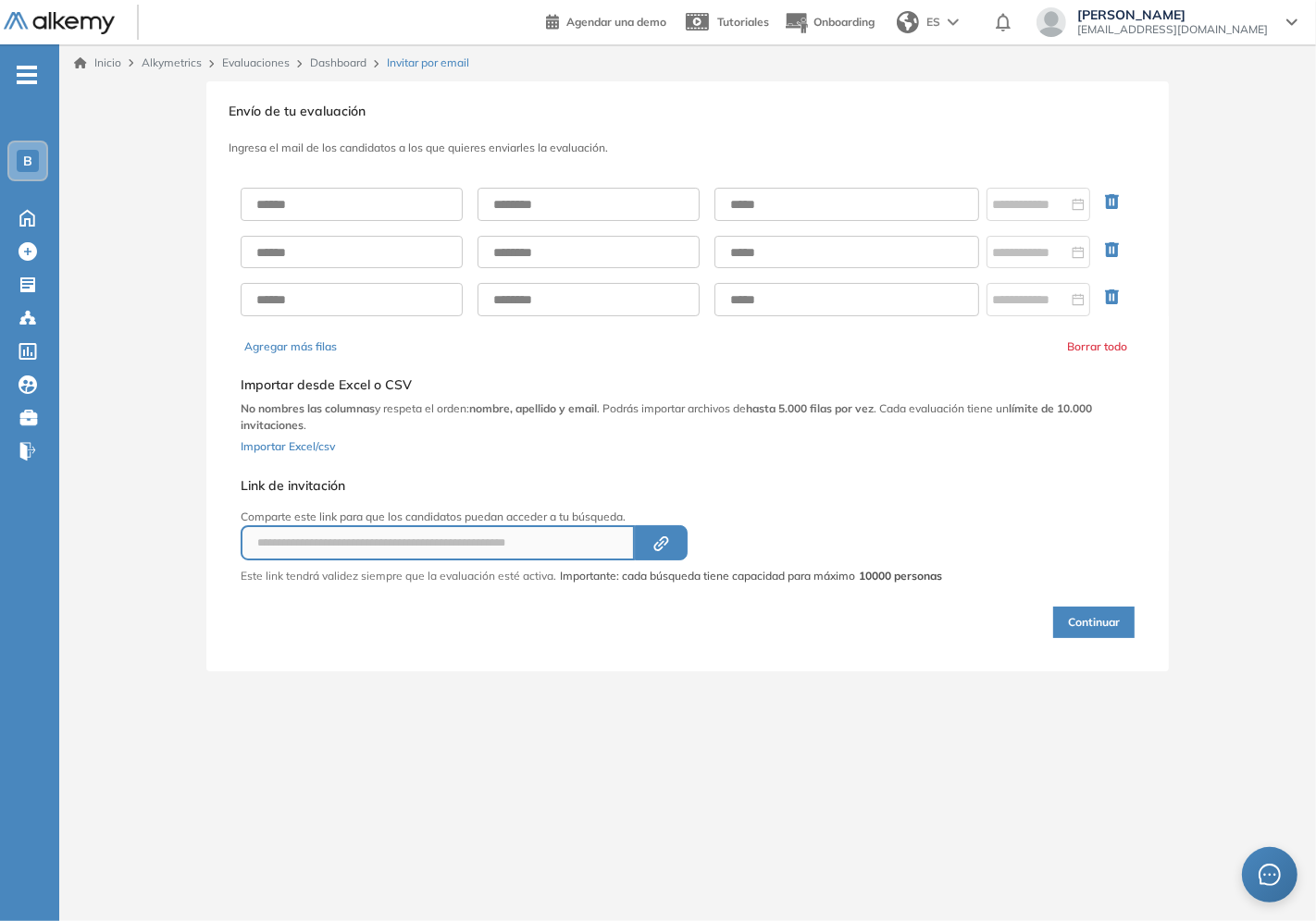
drag, startPoint x: 345, startPoint y: 222, endPoint x: 341, endPoint y: 204, distance: 18.4
click at [345, 221] on div at bounding box center [688, 252] width 894 height 158
click at [341, 204] on input "text" at bounding box center [351, 204] width 222 height 33
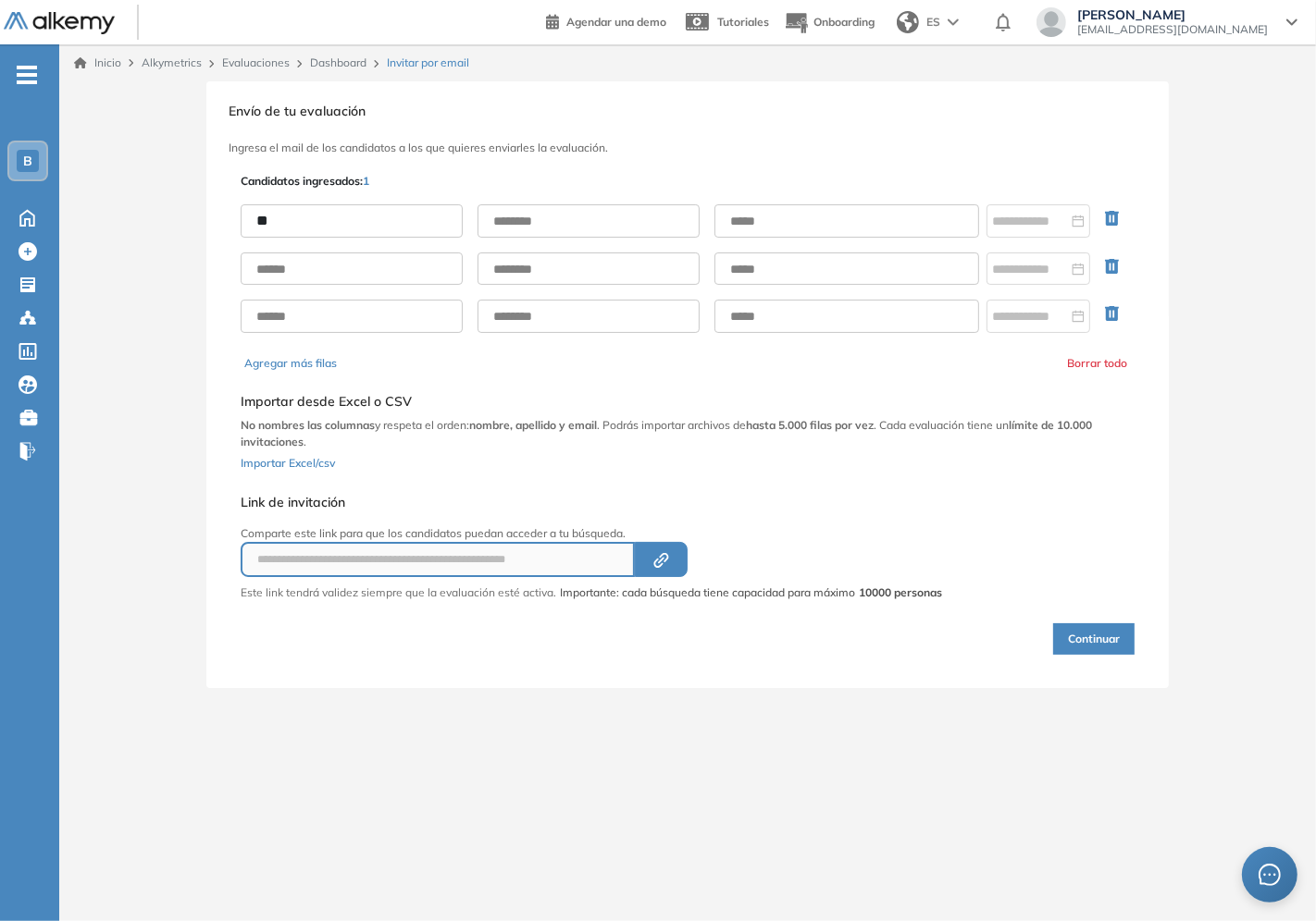
type input "*"
type input "****"
type input "**********"
paste input "**********"
type input "**********"
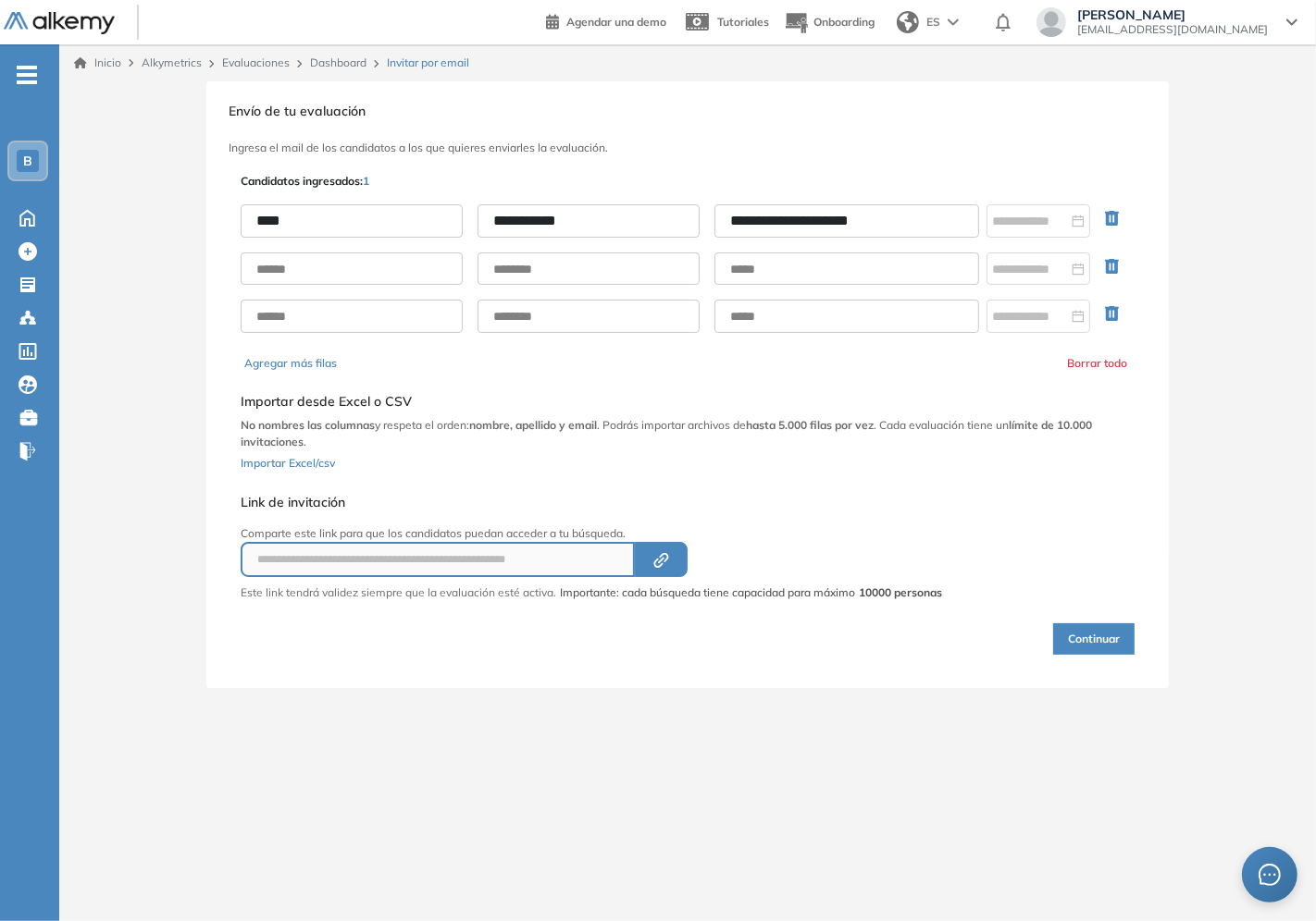
click at [1210, 419] on div "**********" at bounding box center [687, 384] width 1256 height 607
click at [1047, 223] on input at bounding box center [1030, 221] width 75 height 20
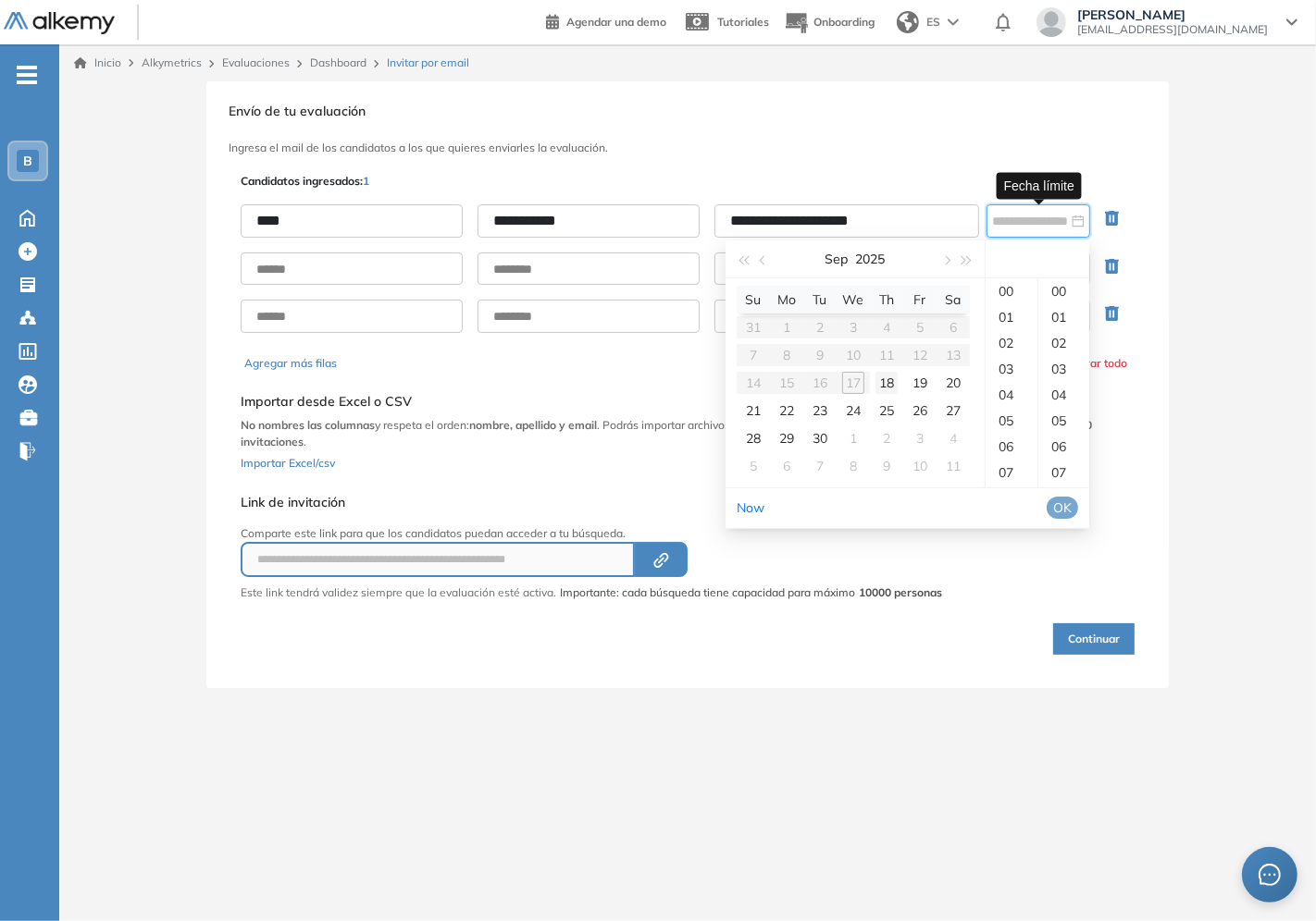
click at [893, 373] on div "18" at bounding box center [885, 382] width 22 height 22
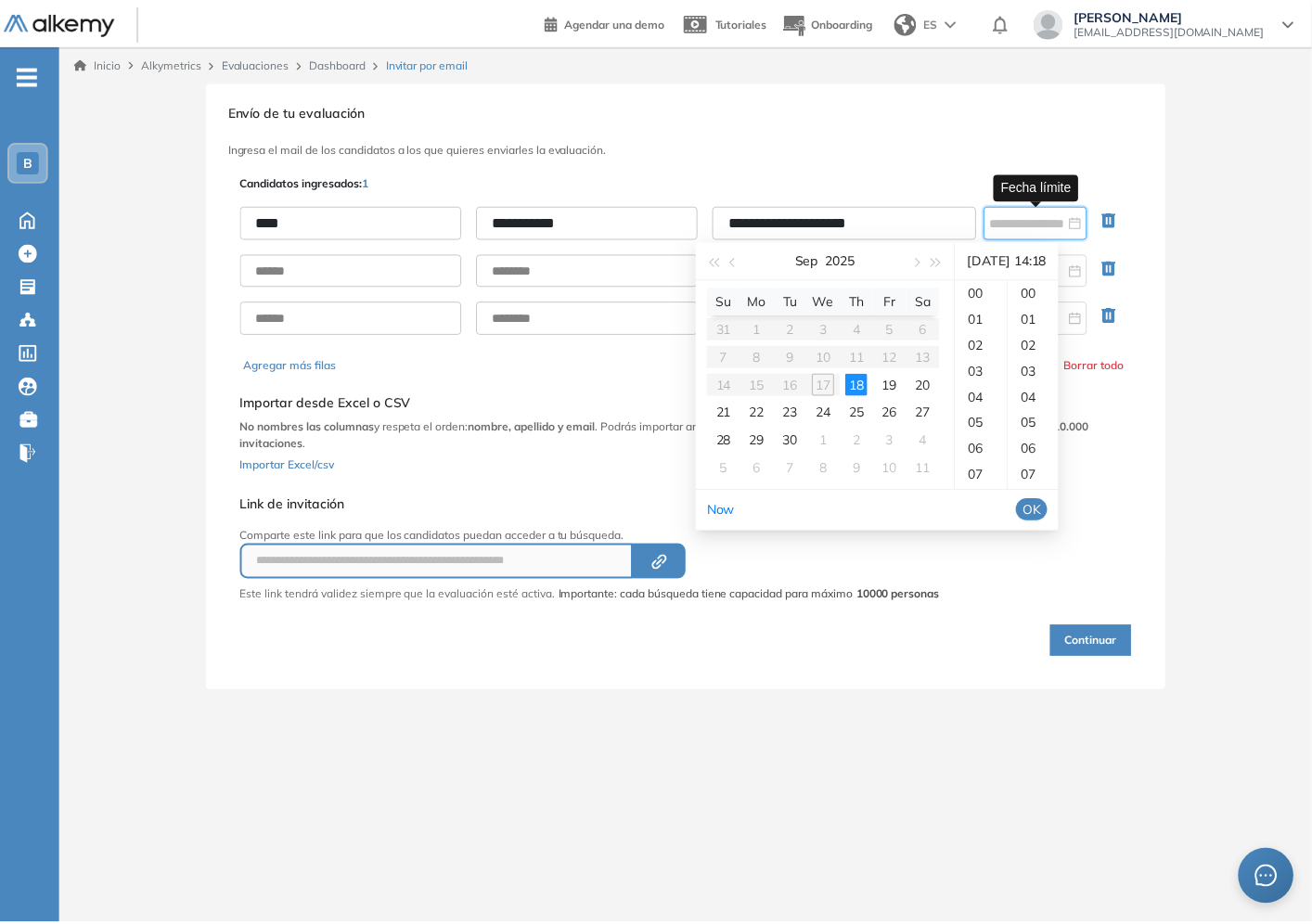
scroll to position [468, 0]
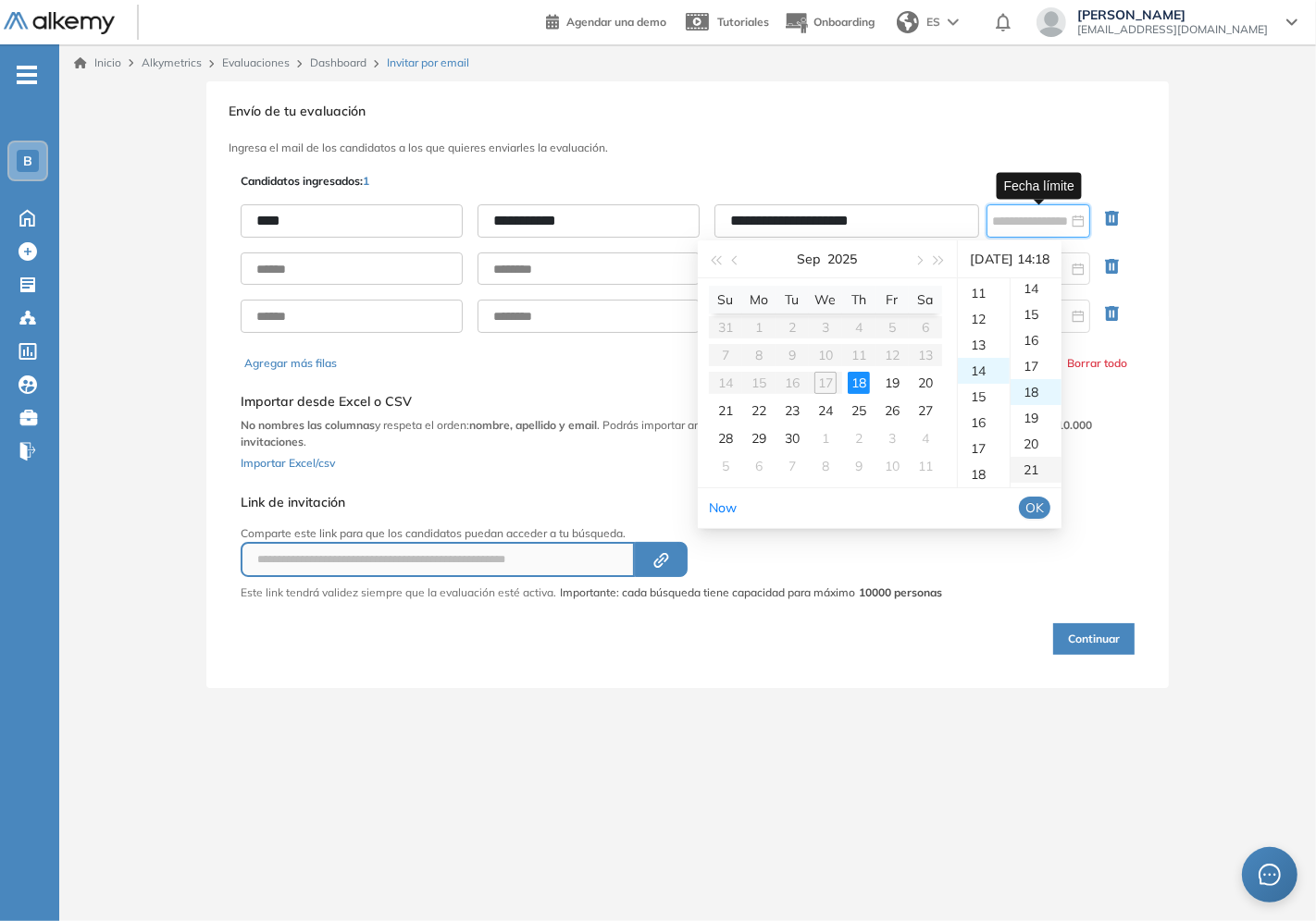
type input "**********"
click at [1060, 284] on div "18" at bounding box center [1035, 291] width 51 height 26
click at [1043, 514] on span "OK" at bounding box center [1033, 507] width 18 height 20
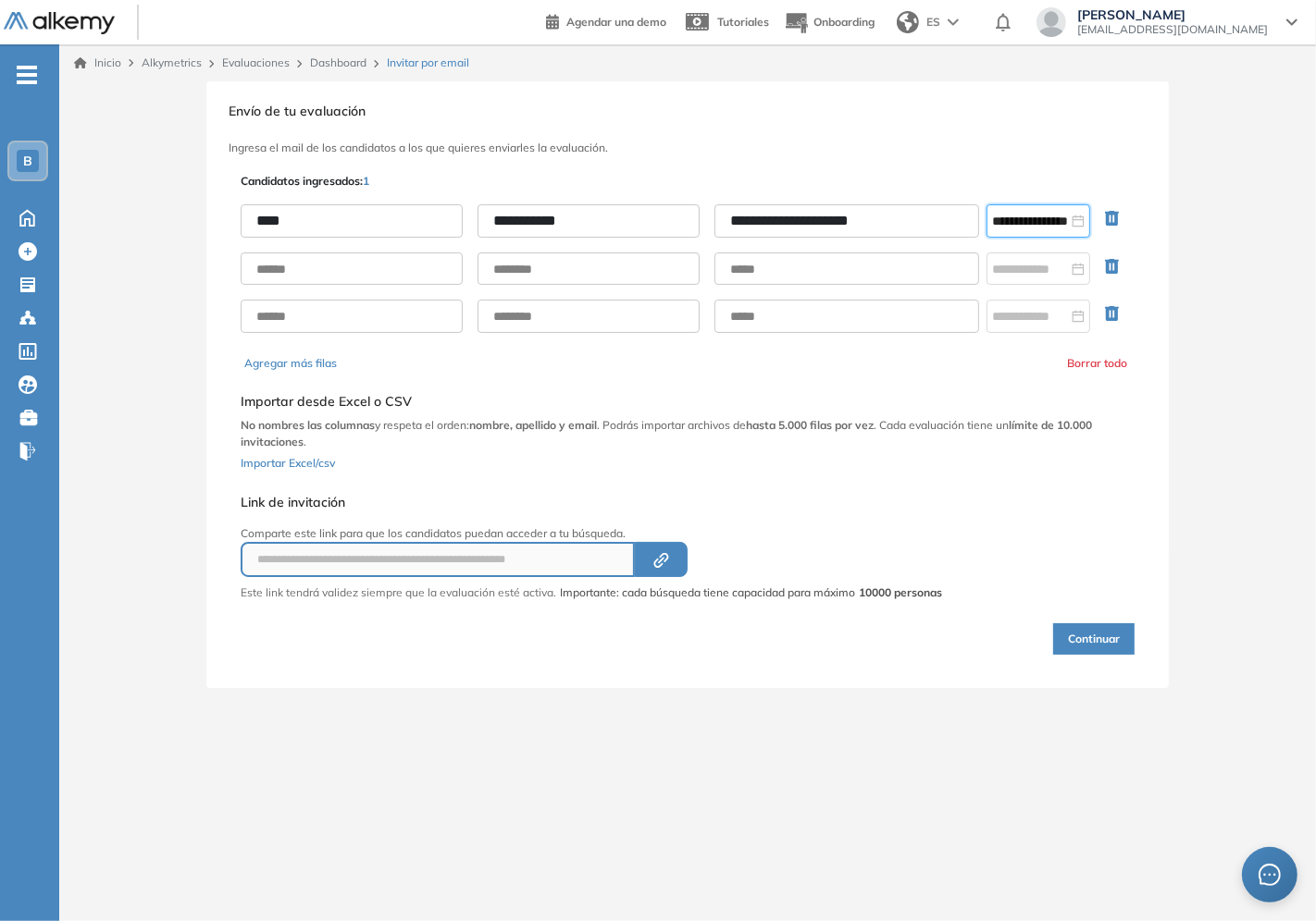
click at [1280, 478] on div "**********" at bounding box center [687, 384] width 1256 height 607
click at [1103, 636] on button "Continuar" at bounding box center [1093, 639] width 81 height 32
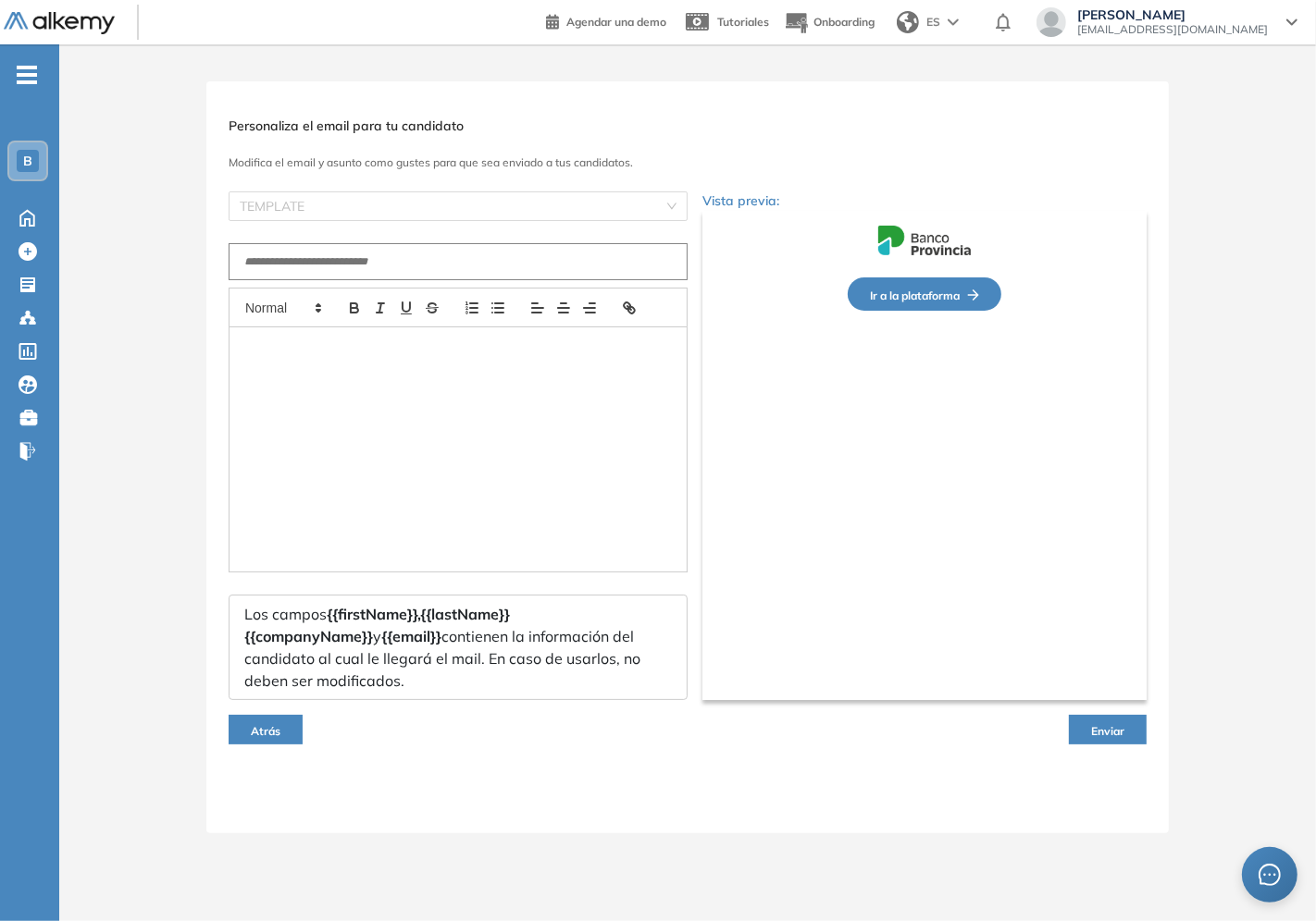
type input "**********"
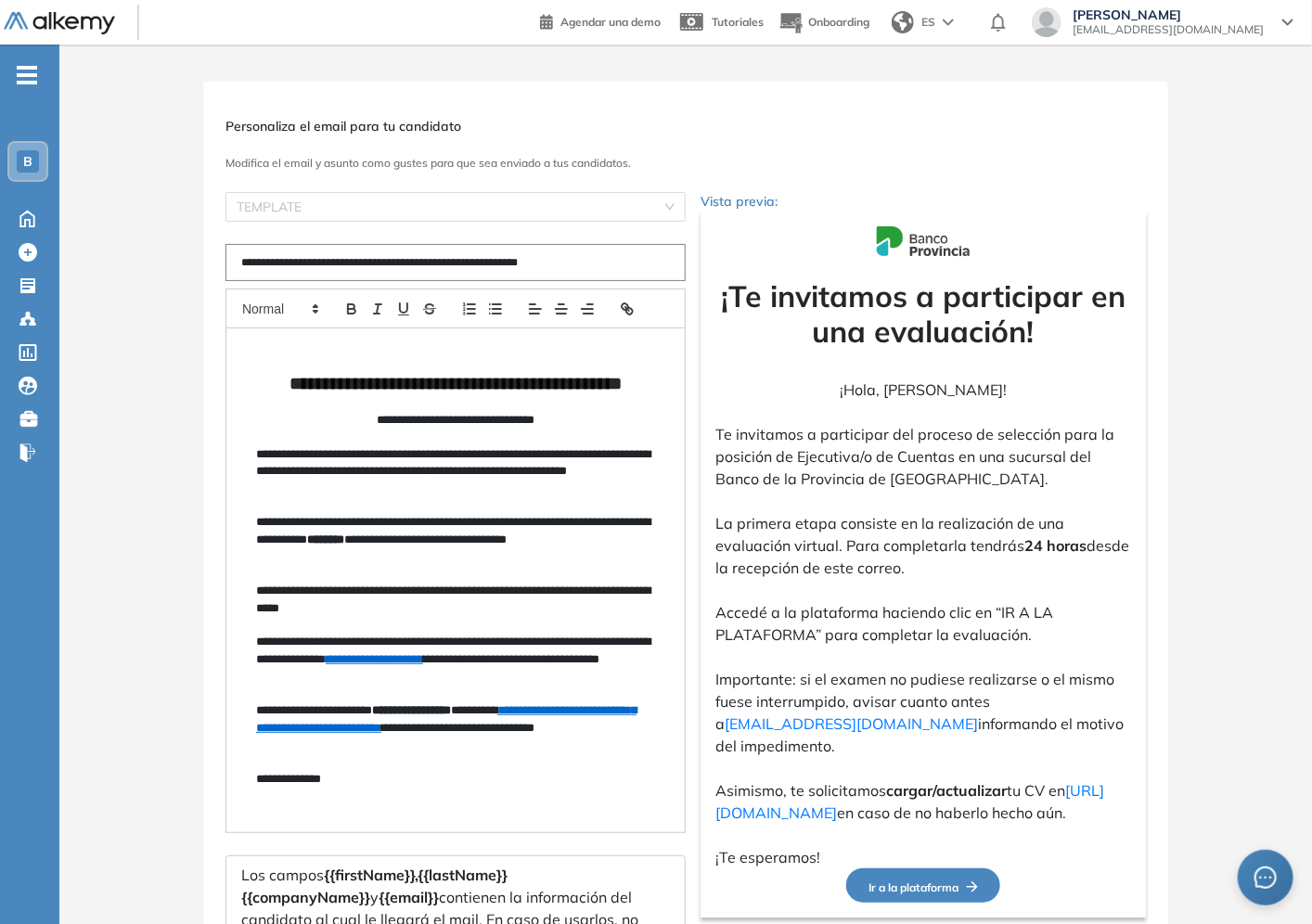
scroll to position [170, 0]
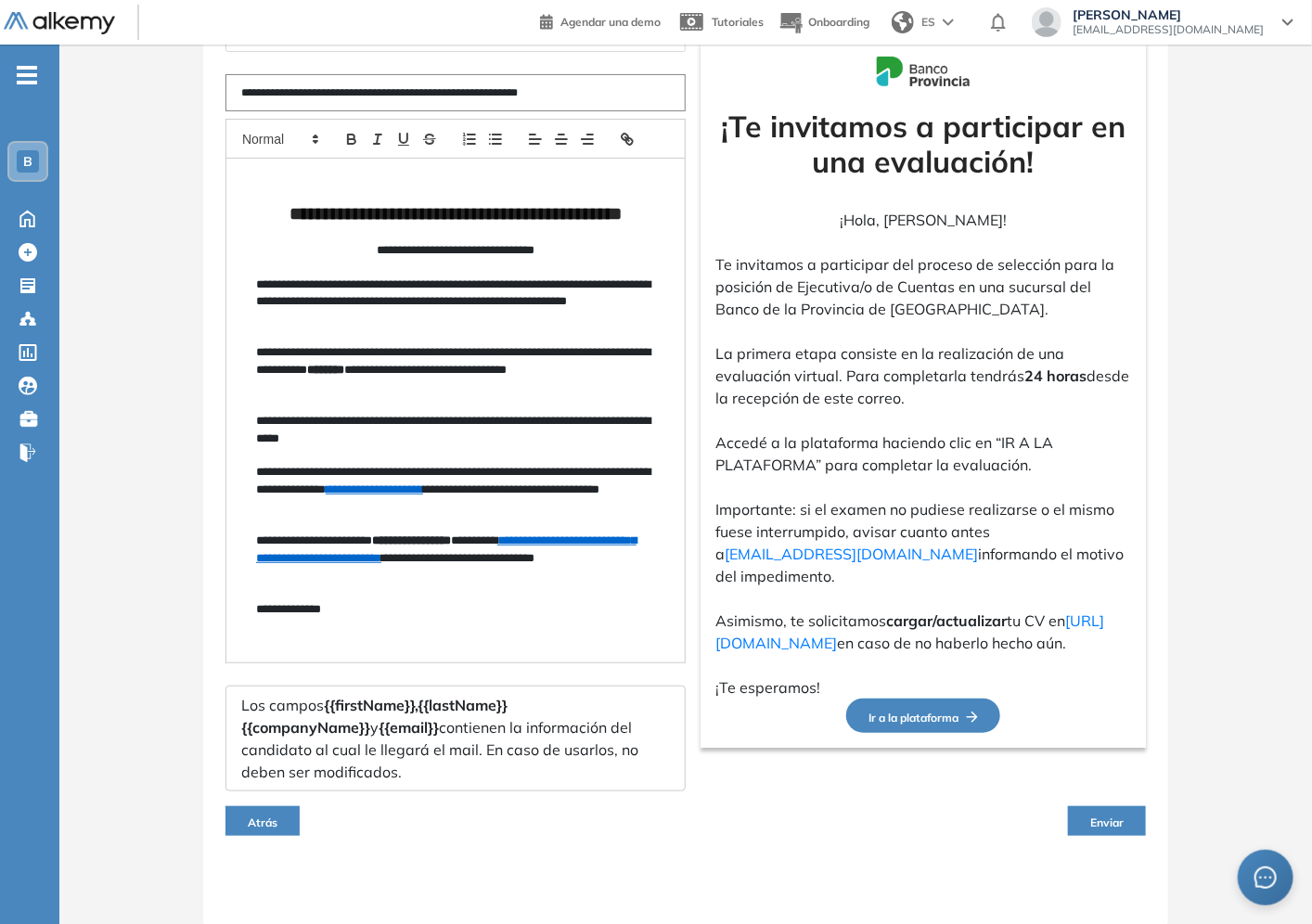
click at [948, 725] on span "Ir a la plataforma" at bounding box center [923, 717] width 110 height 14
click at [1099, 809] on button "Enviar" at bounding box center [1106, 821] width 78 height 30
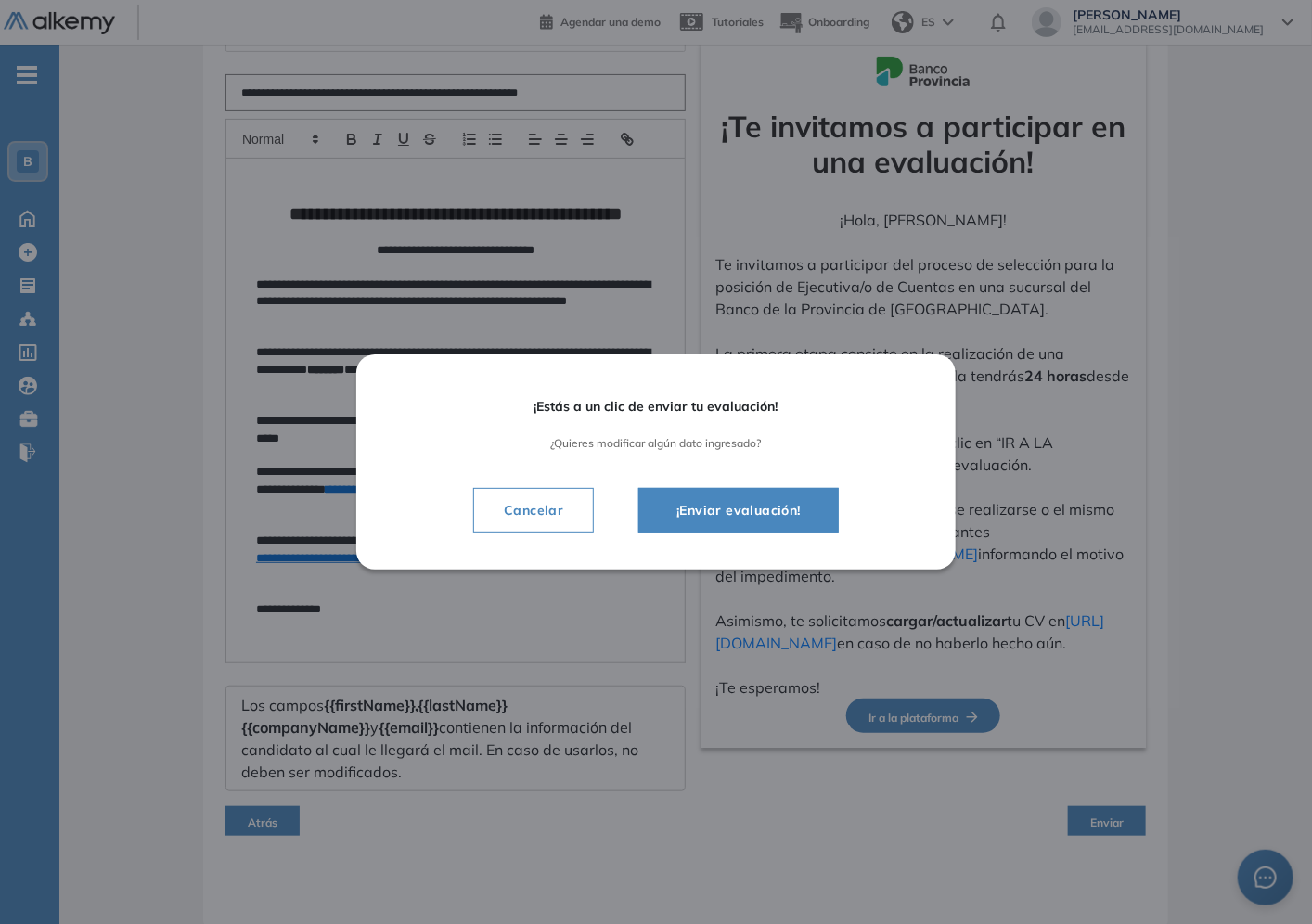
drag, startPoint x: 733, startPoint y: 490, endPoint x: 738, endPoint y: 504, distance: 14.9
click at [738, 504] on button "¡Enviar evaluación!" at bounding box center [738, 511] width 201 height 45
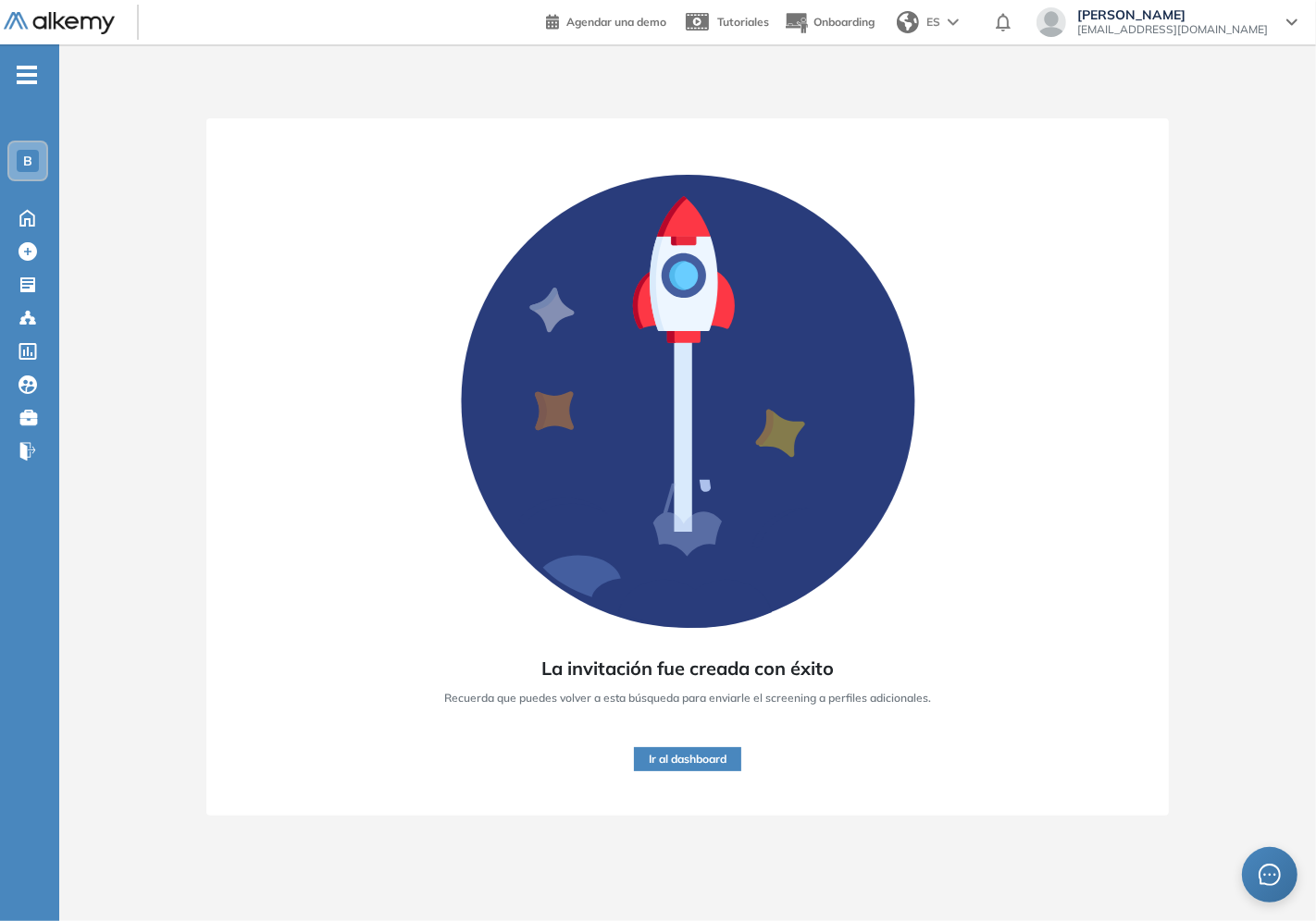
click at [677, 756] on button "Ir al dashboard" at bounding box center [687, 759] width 107 height 24
